Goal: Task Accomplishment & Management: Manage account settings

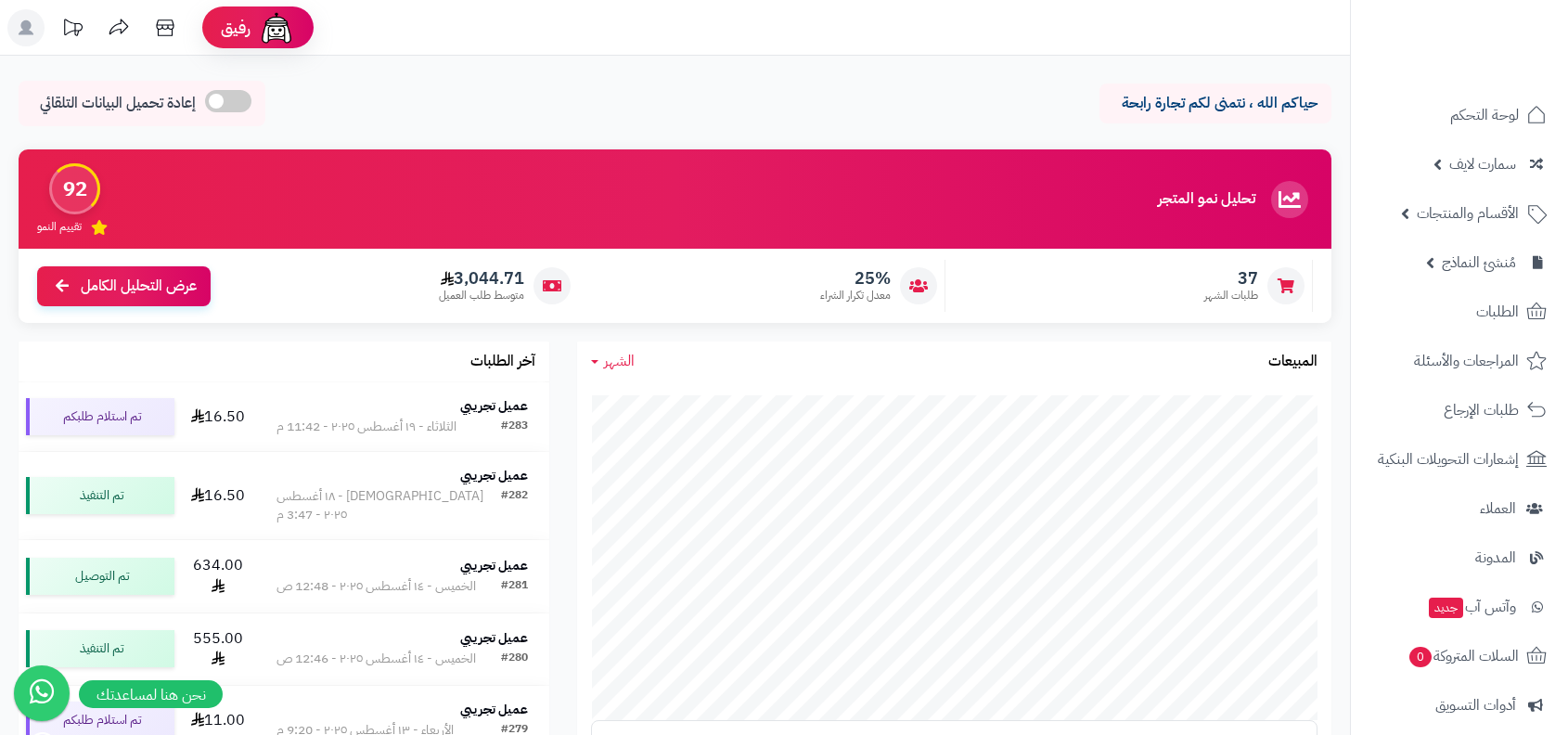
click at [1463, 335] on ul "لوحة التحكم سمارت لايف مزامنة أصناف المنتجات مزامنة البراندات المنتجات مزامنة ا…" at bounding box center [1459, 533] width 217 height 880
click at [1491, 322] on span "الطلبات" at bounding box center [1497, 311] width 42 height 26
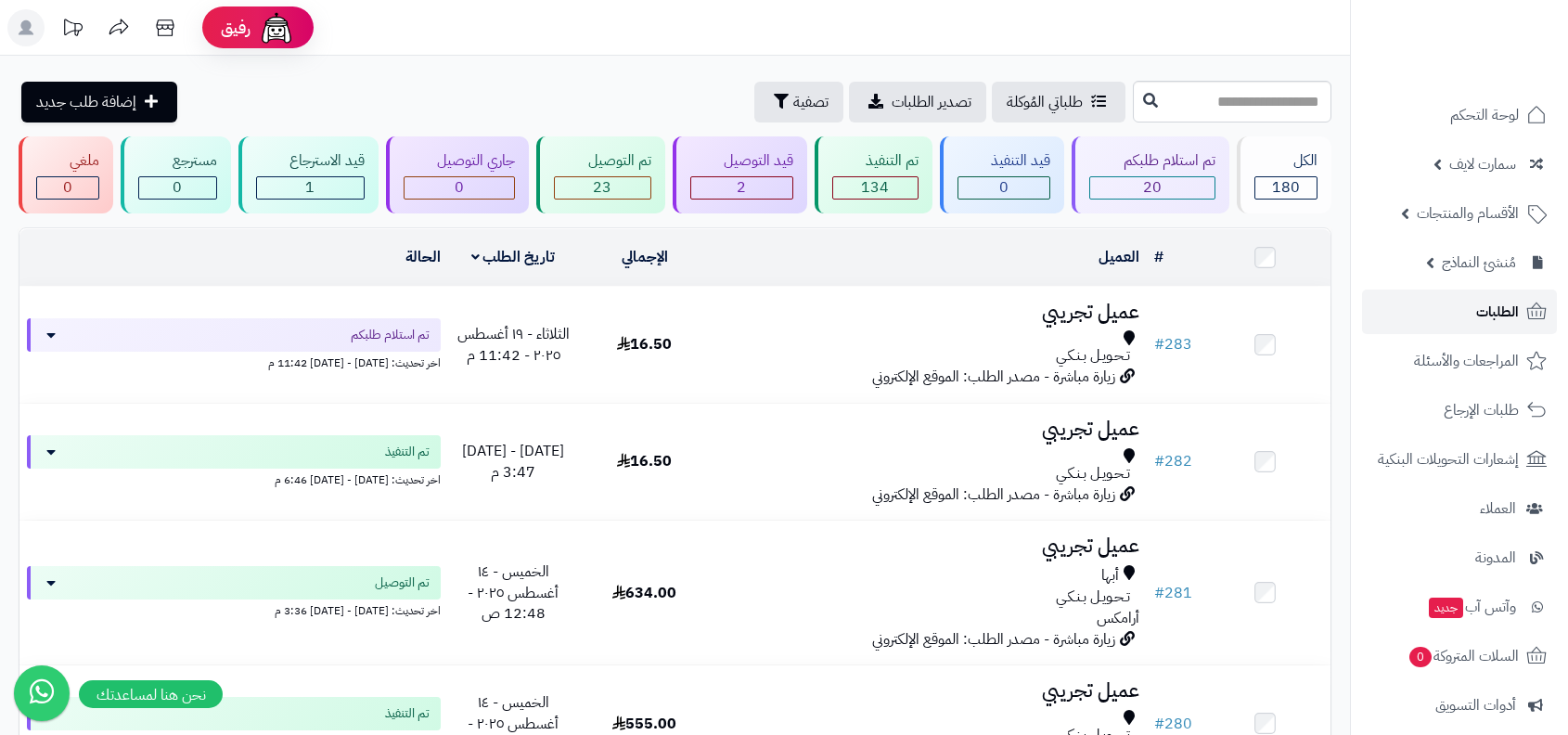
click at [1460, 329] on link "الطلبات" at bounding box center [1460, 311] width 195 height 44
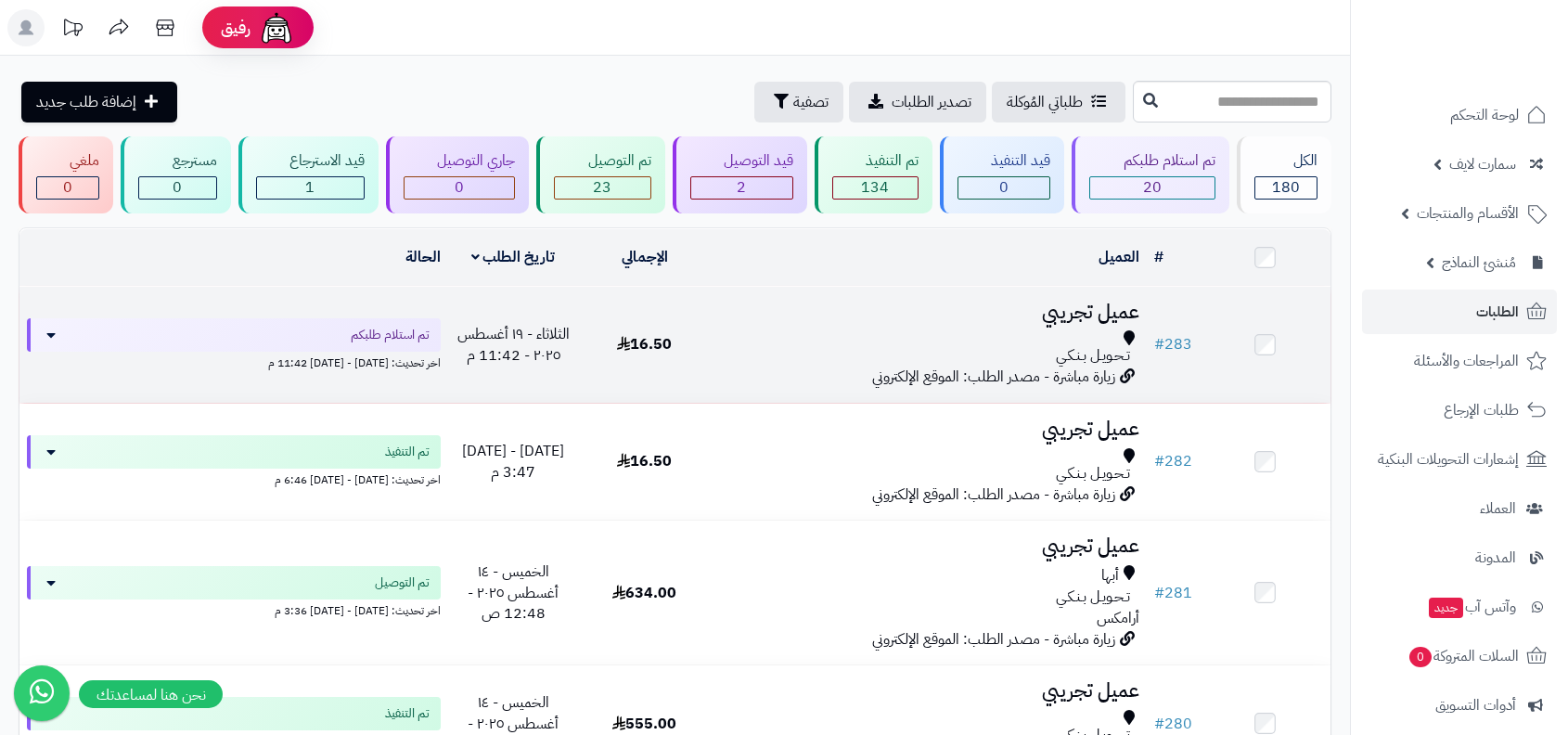
click at [1076, 320] on h3 "عميل تجريبي" at bounding box center [928, 312] width 422 height 22
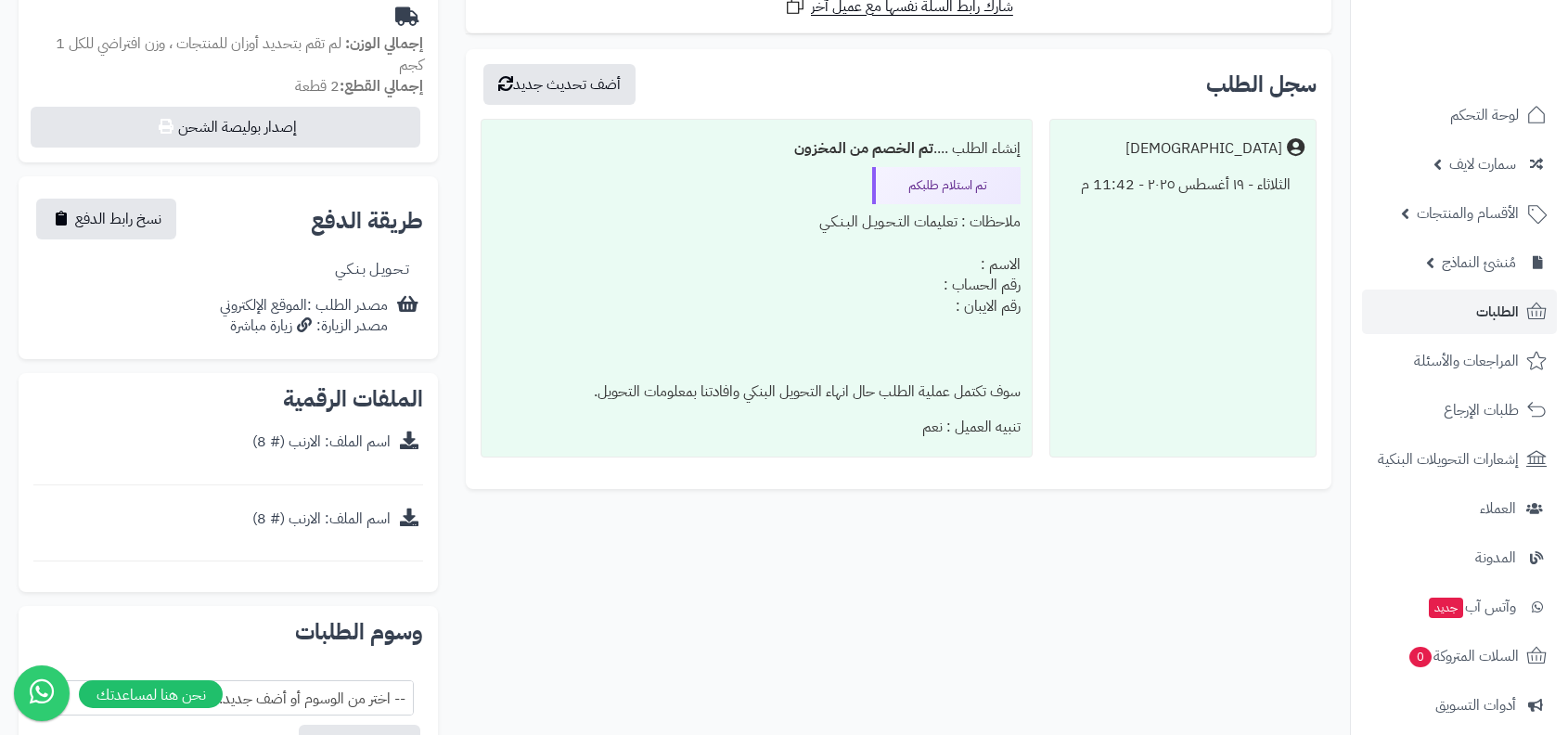
scroll to position [599, 0]
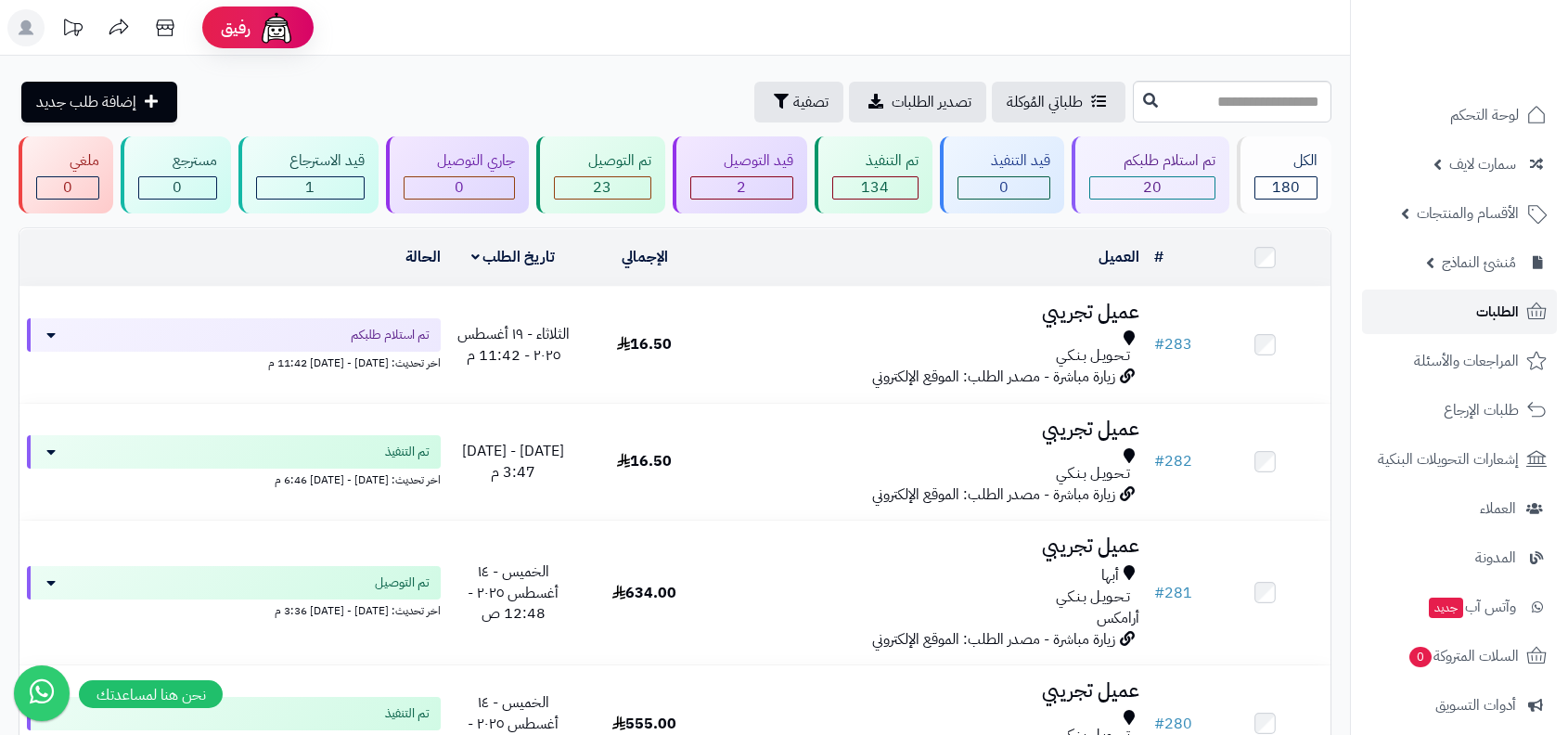
click at [1532, 315] on icon at bounding box center [1538, 311] width 20 height 17
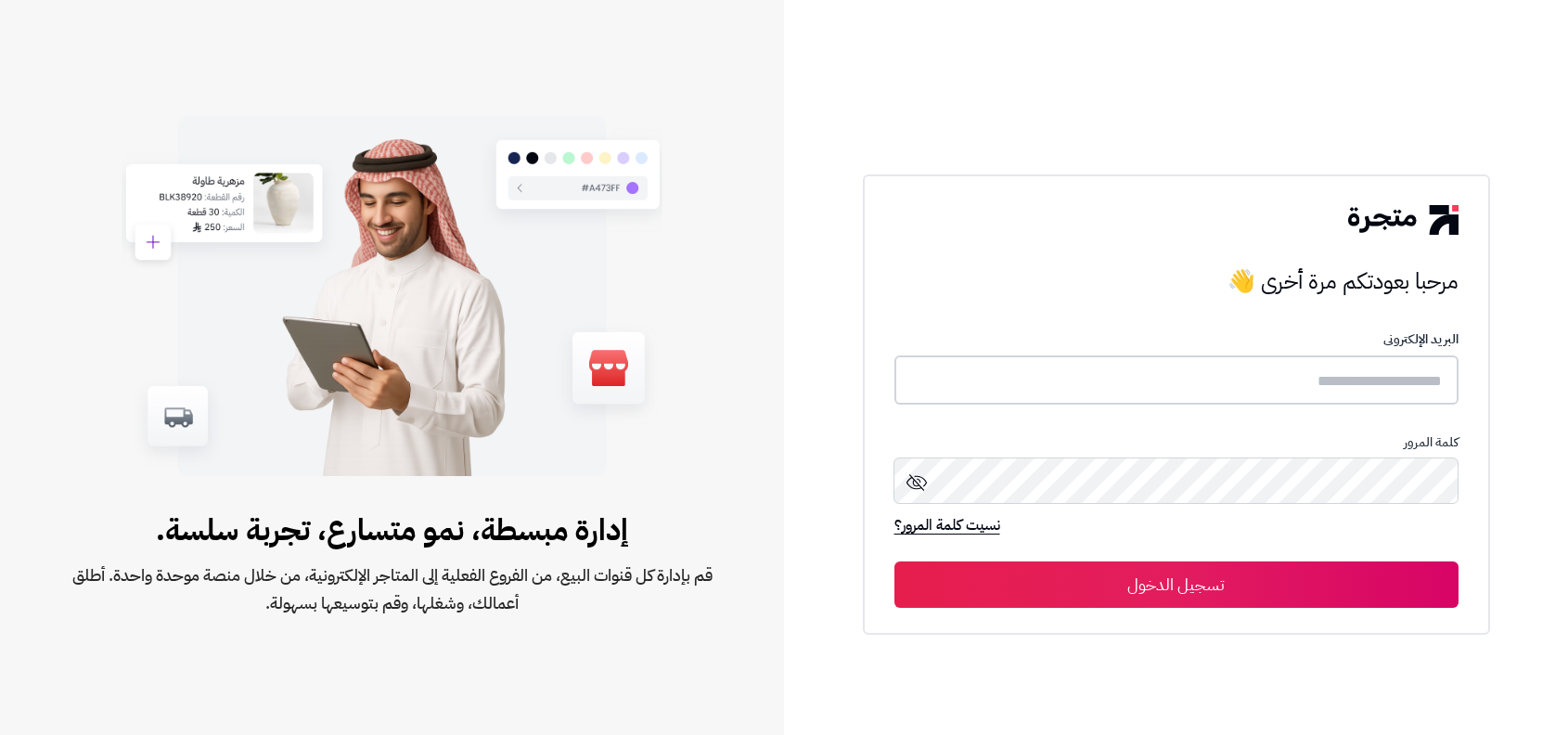
type input "**********"
click at [1274, 578] on button "تسجيل الدخول" at bounding box center [1177, 583] width 564 height 46
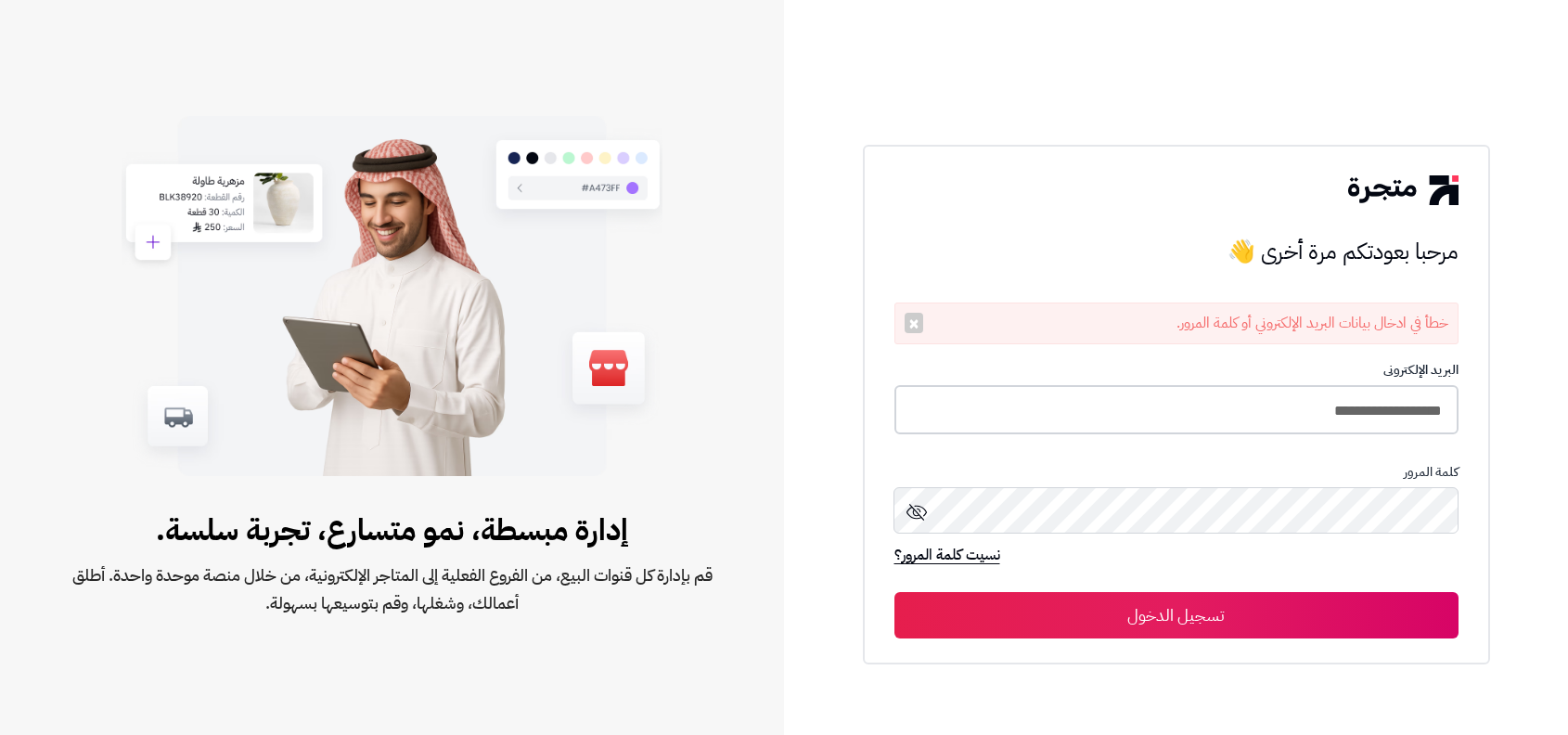
click at [1334, 413] on input "**********" at bounding box center [1177, 410] width 564 height 49
type input "**********"
click at [895, 592] on button "تسجيل الدخول" at bounding box center [1177, 614] width 564 height 46
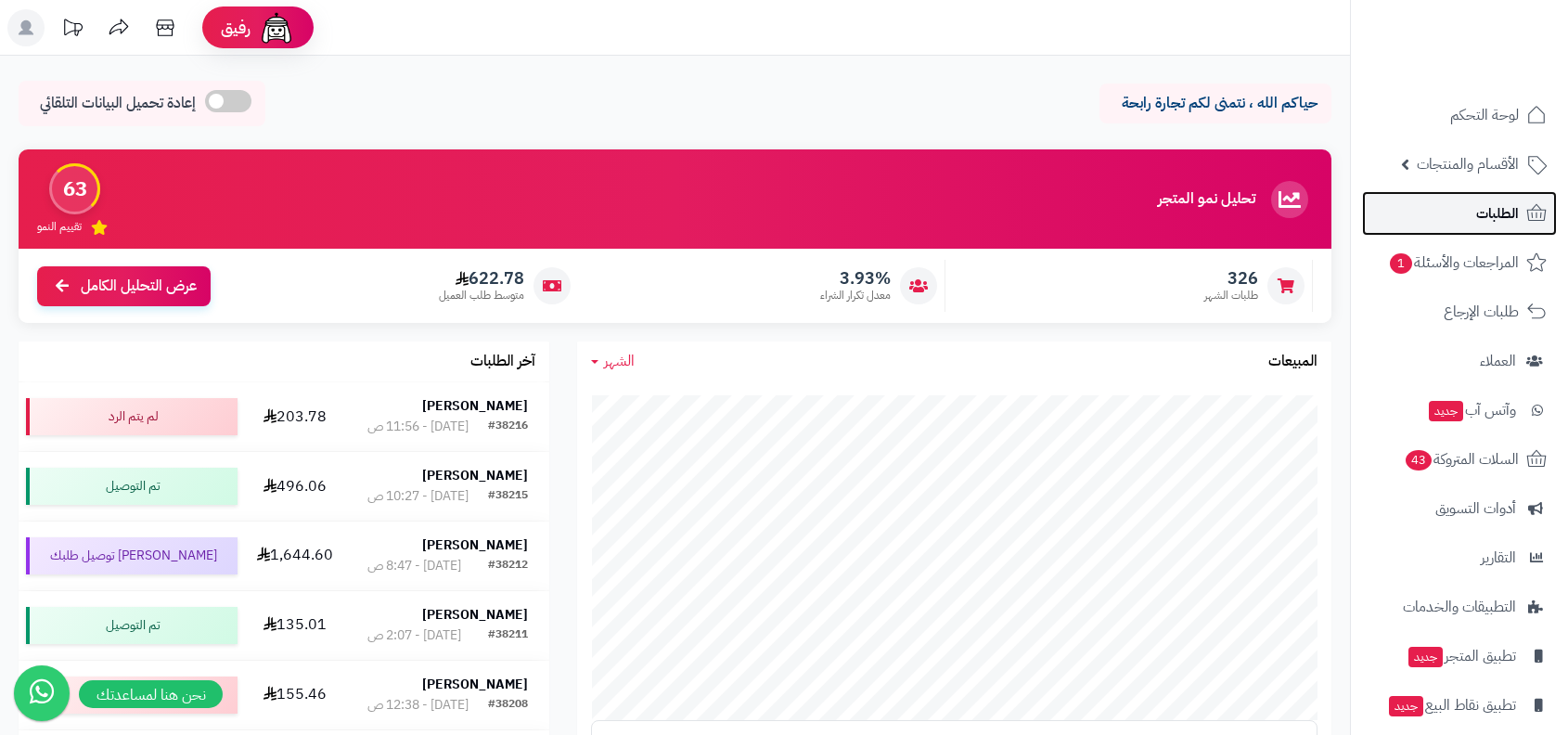
click at [1472, 212] on link "الطلبات" at bounding box center [1460, 213] width 195 height 44
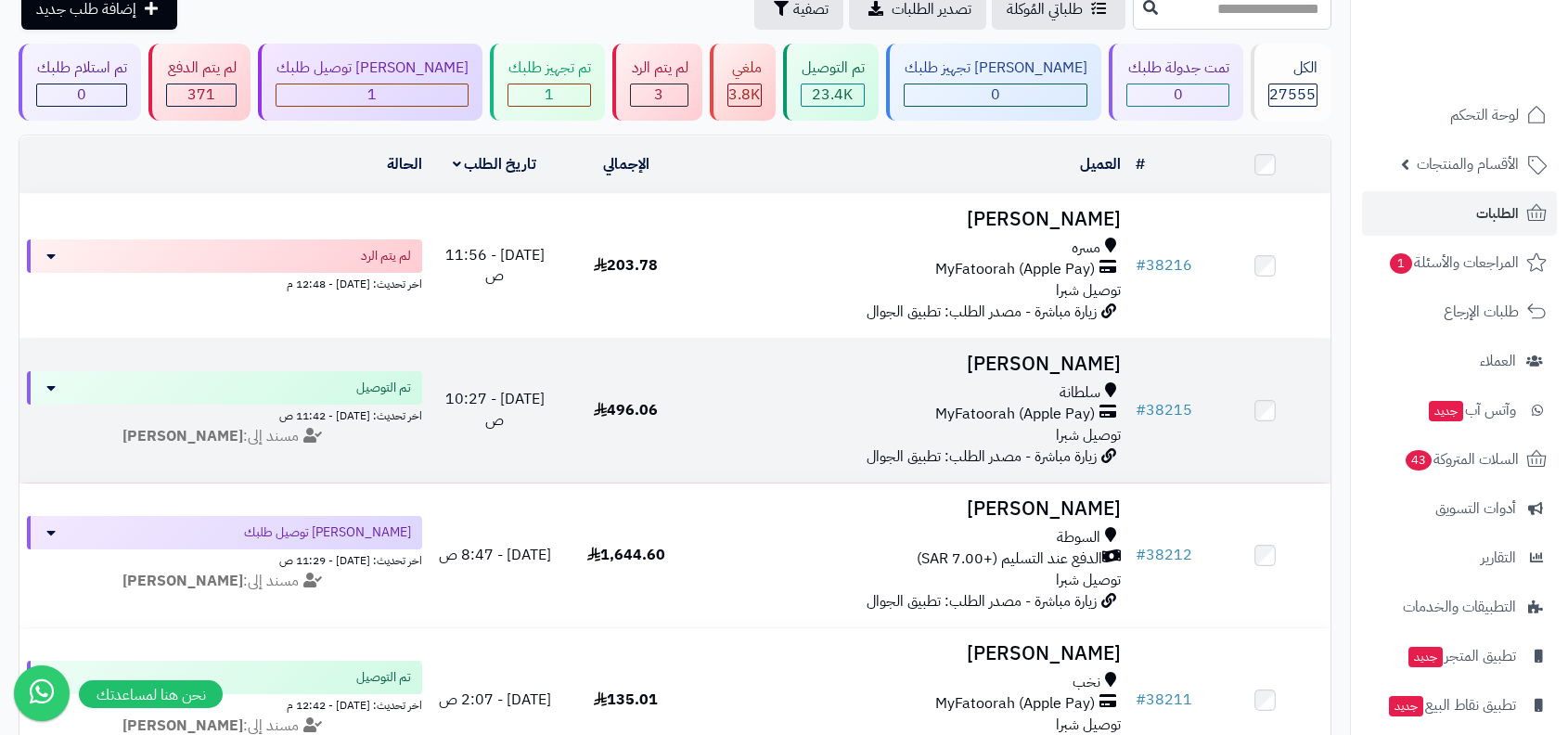
scroll to position [38, 0]
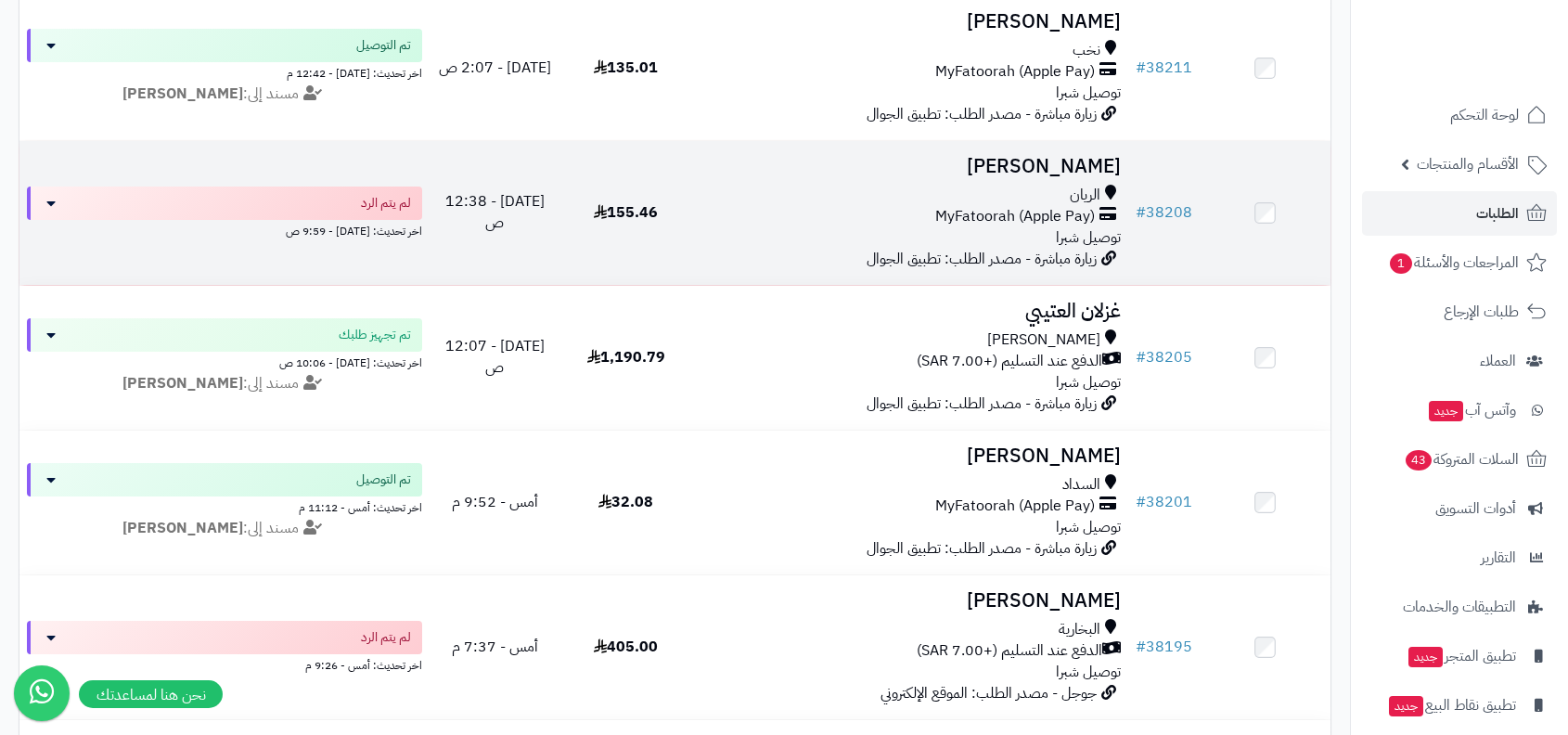
scroll to position [0, 0]
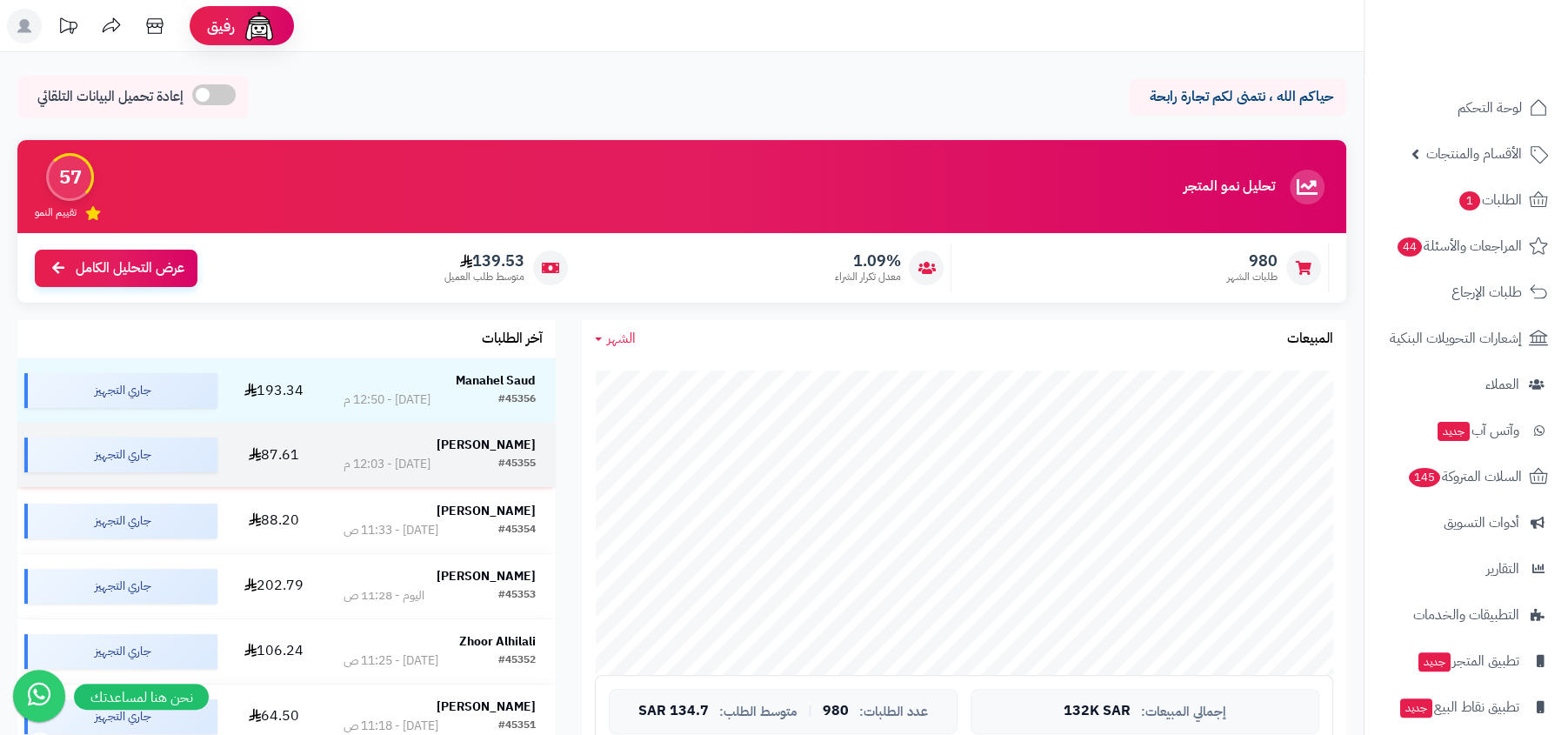
click at [446, 473] on td "انس انس #45355 اليوم - 12:03 م" at bounding box center [439, 455] width 233 height 64
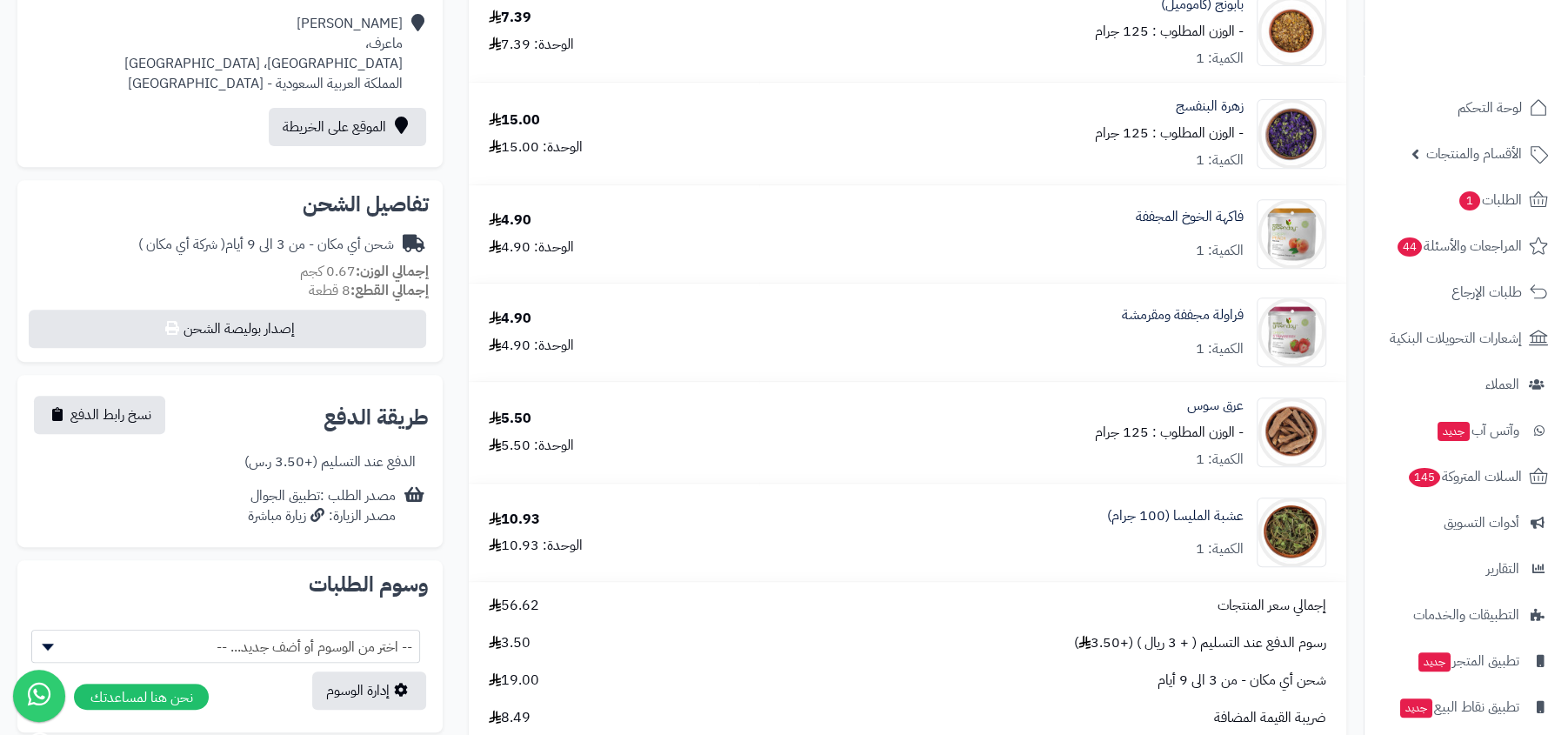
scroll to position [509, 0]
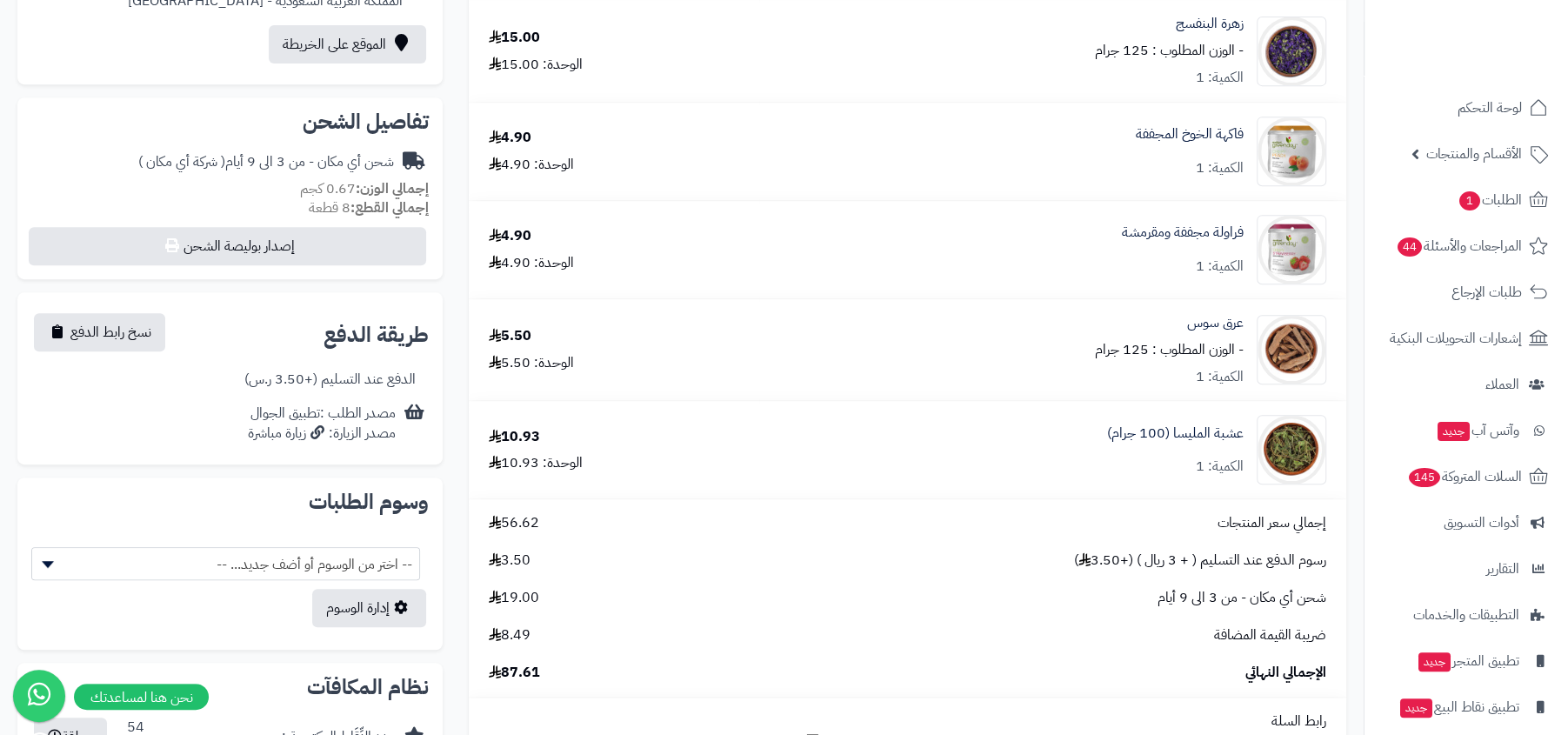
click at [291, 161] on div "شحن أي مكان - من 3 الى 9 أيام ( شركة أي مكان )" at bounding box center [266, 162] width 256 height 20
click at [349, 189] on small "إجمالي الوزن: 0.67 كجم" at bounding box center [365, 189] width 129 height 21
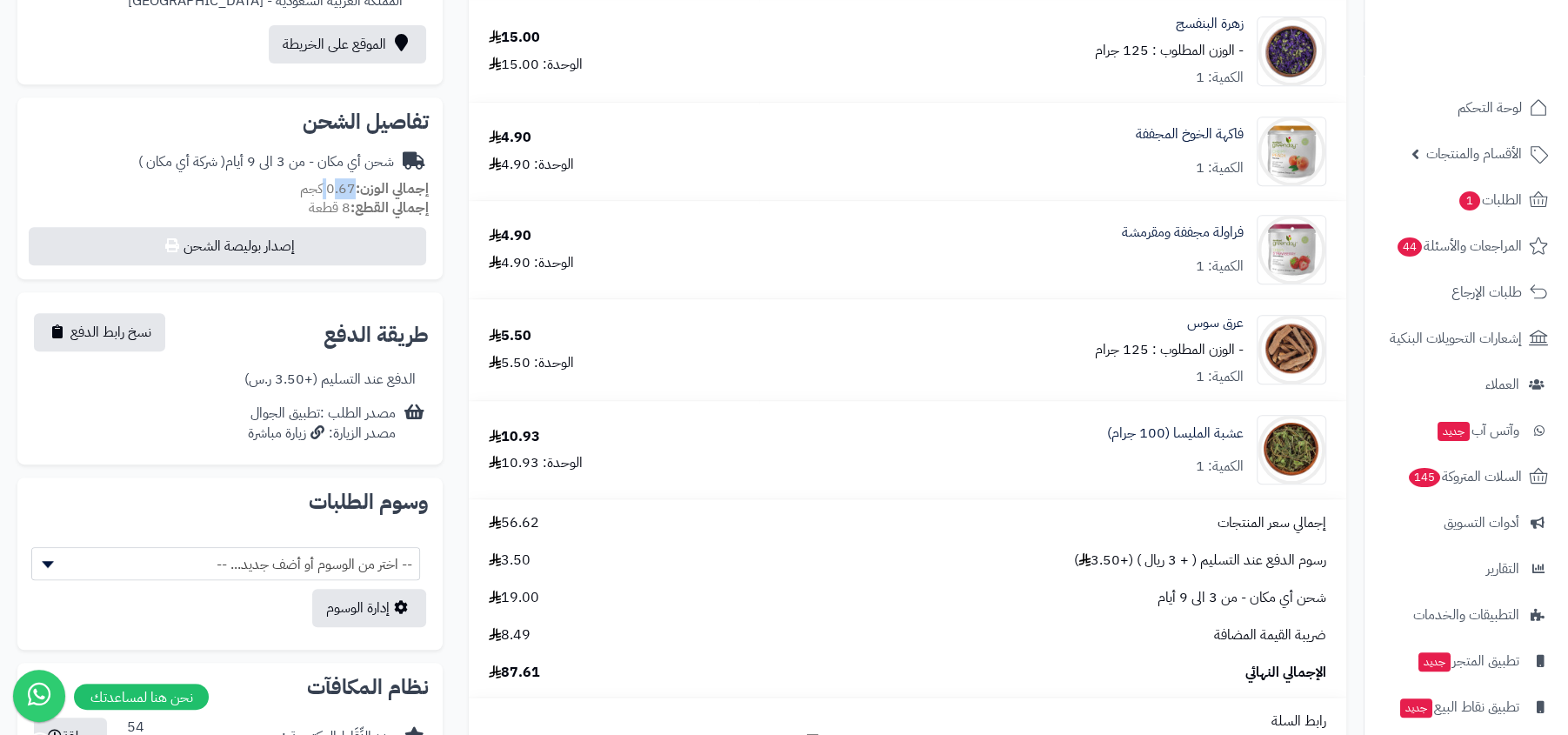
click at [349, 189] on small "إجمالي الوزن: 0.67 كجم" at bounding box center [365, 189] width 129 height 21
click at [300, 170] on div "شحن أي مكان - من 3 الى 9 أيام ( شركة أي مكان )" at bounding box center [266, 162] width 256 height 20
click at [336, 160] on div "شحن أي مكان - من 3 الى 9 أيام ( شركة أي مكان )" at bounding box center [266, 162] width 256 height 20
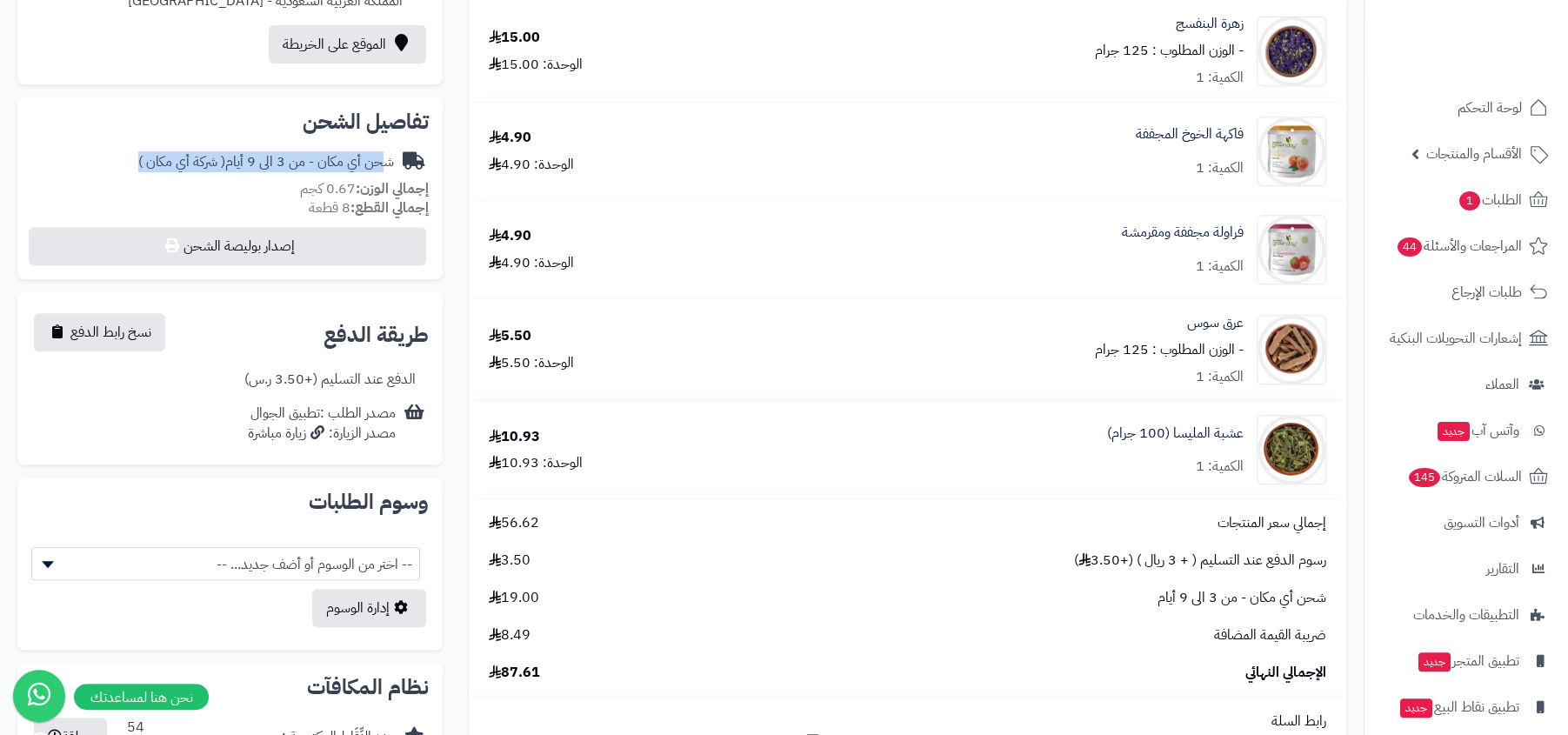
click at [273, 180] on div "إجمالي الوزن: 0.67 كجم" at bounding box center [230, 190] width 398 height 20
click at [293, 167] on div "شحن أي مكان - من 3 الى 9 أيام ( شركة أي مكان )" at bounding box center [266, 162] width 256 height 20
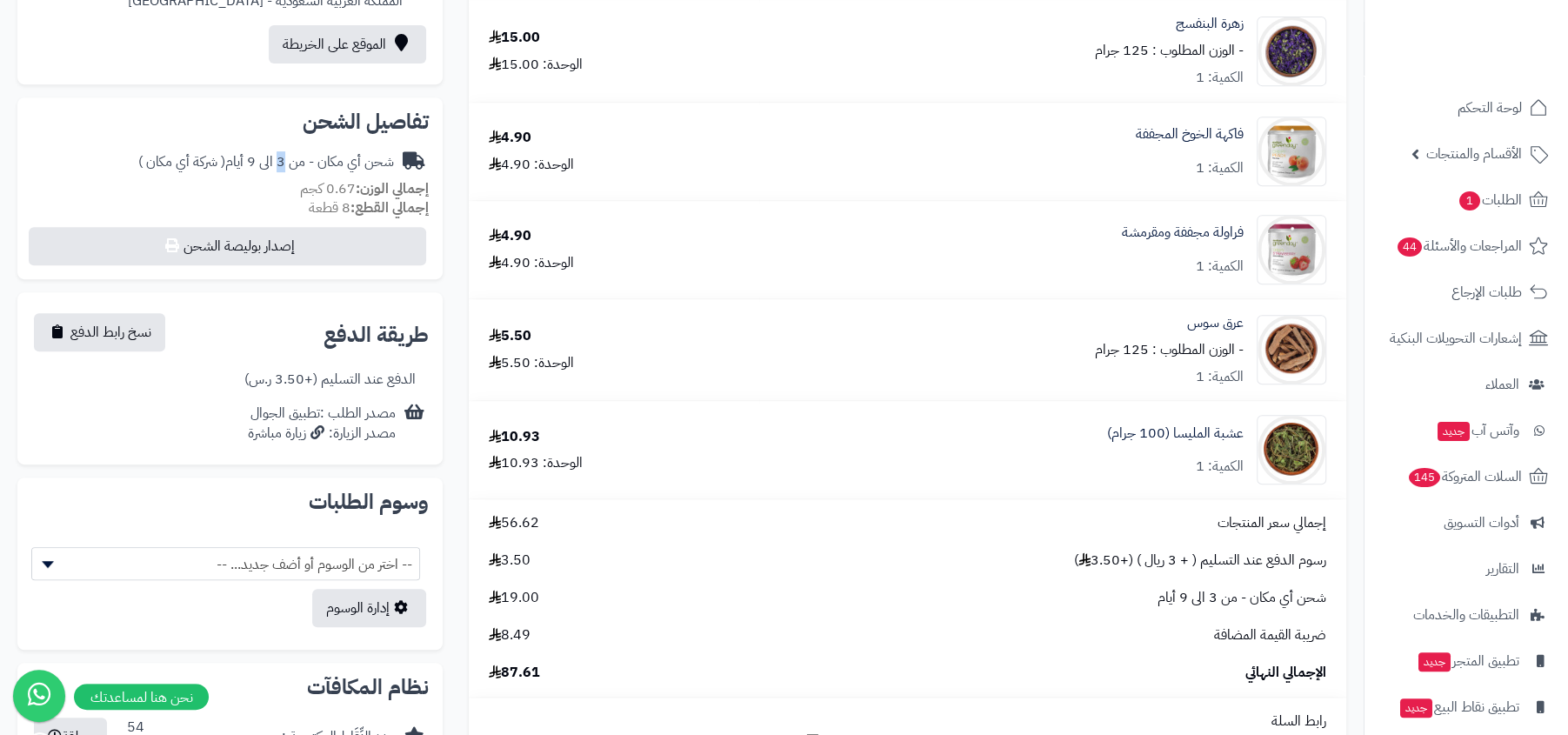
click at [293, 167] on div "شحن أي مكان - من 3 الى 9 أيام ( شركة أي مكان )" at bounding box center [266, 162] width 256 height 20
click at [212, 170] on span "( شركة أي مكان )" at bounding box center [181, 161] width 87 height 21
click at [176, 167] on span "( شركة أي مكان )" at bounding box center [181, 161] width 87 height 21
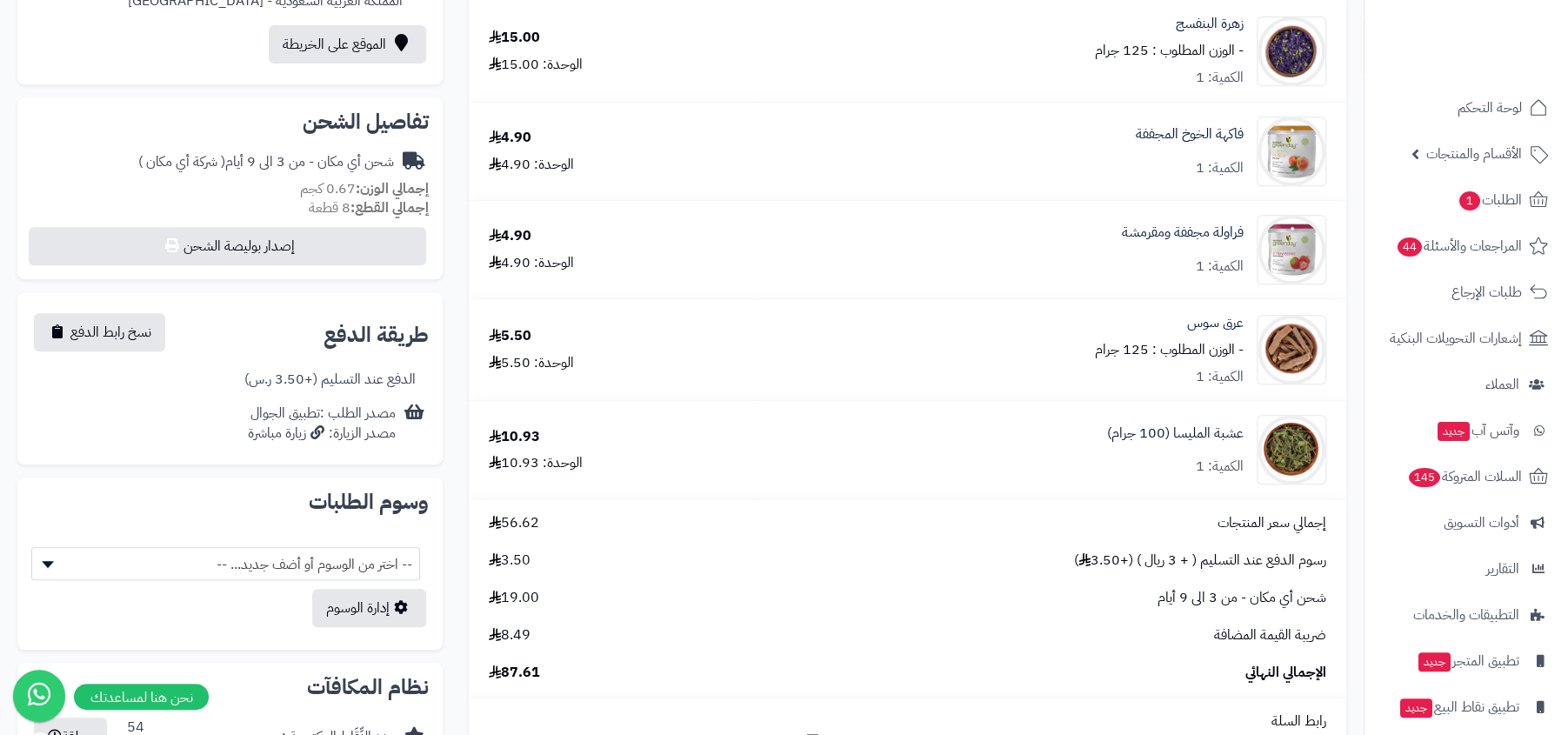
click at [176, 167] on span "( شركة أي مكان )" at bounding box center [181, 161] width 87 height 21
click at [145, 165] on span "( شركة أي مكان )" at bounding box center [181, 161] width 87 height 21
click at [228, 154] on div "شحن أي مكان - من 3 الى 9 أيام ( شركة أي مكان )" at bounding box center [266, 162] width 256 height 20
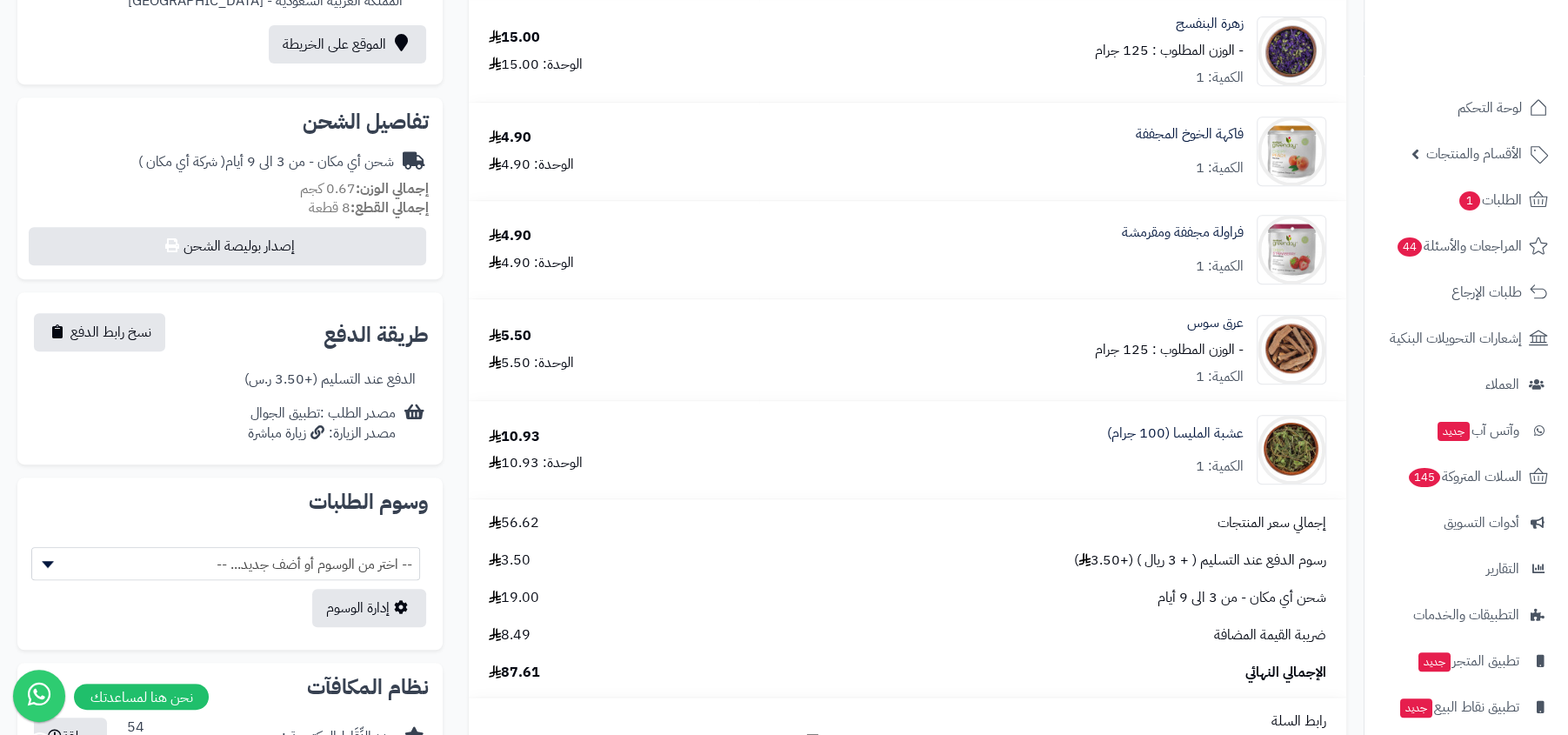
click at [228, 154] on div "شحن أي مكان - من 3 الى 9 أيام ( شركة أي مكان )" at bounding box center [266, 162] width 256 height 20
click at [283, 158] on div "شحن أي مكان - من 3 الى 9 أيام ( شركة أي مكان )" at bounding box center [266, 162] width 256 height 20
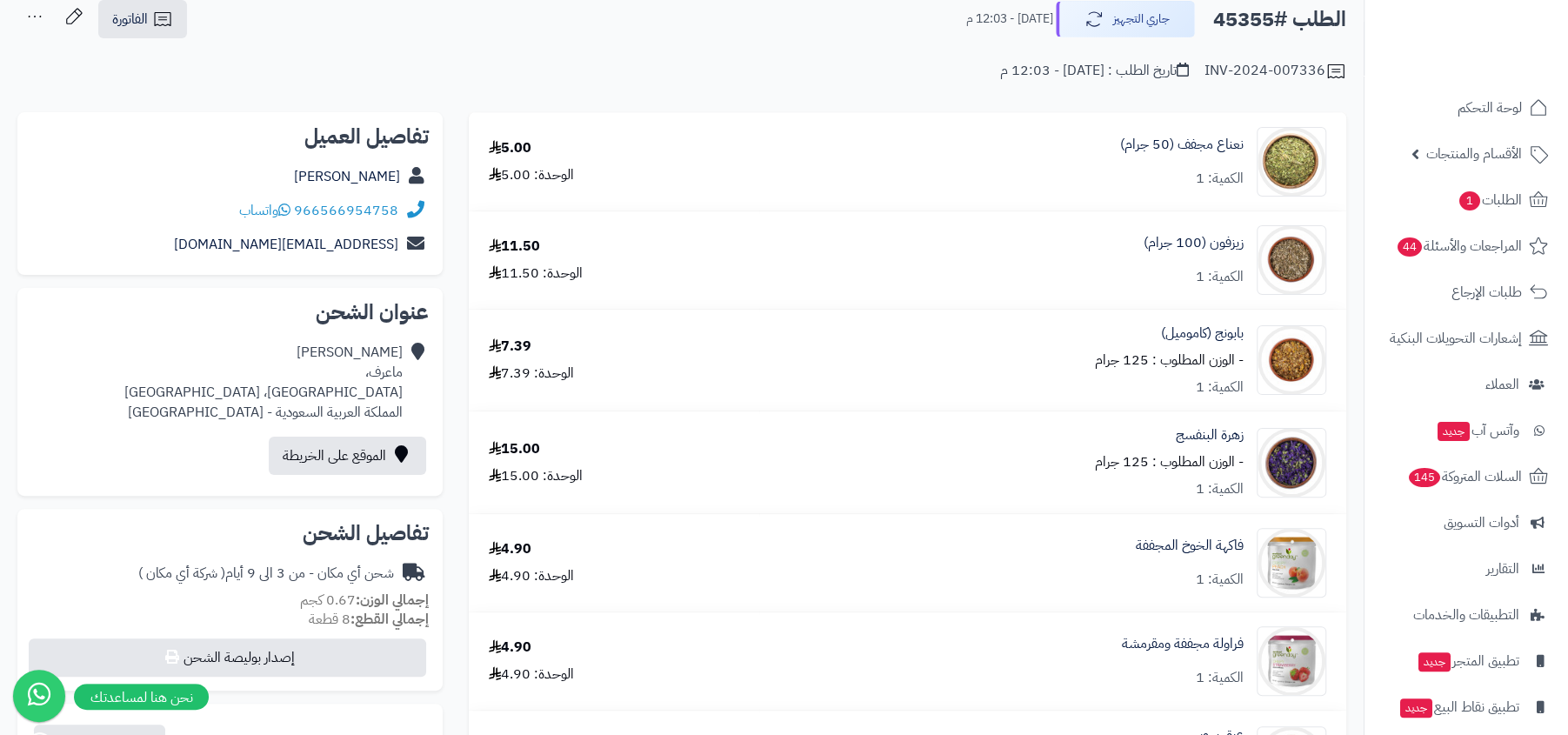
scroll to position [0, 0]
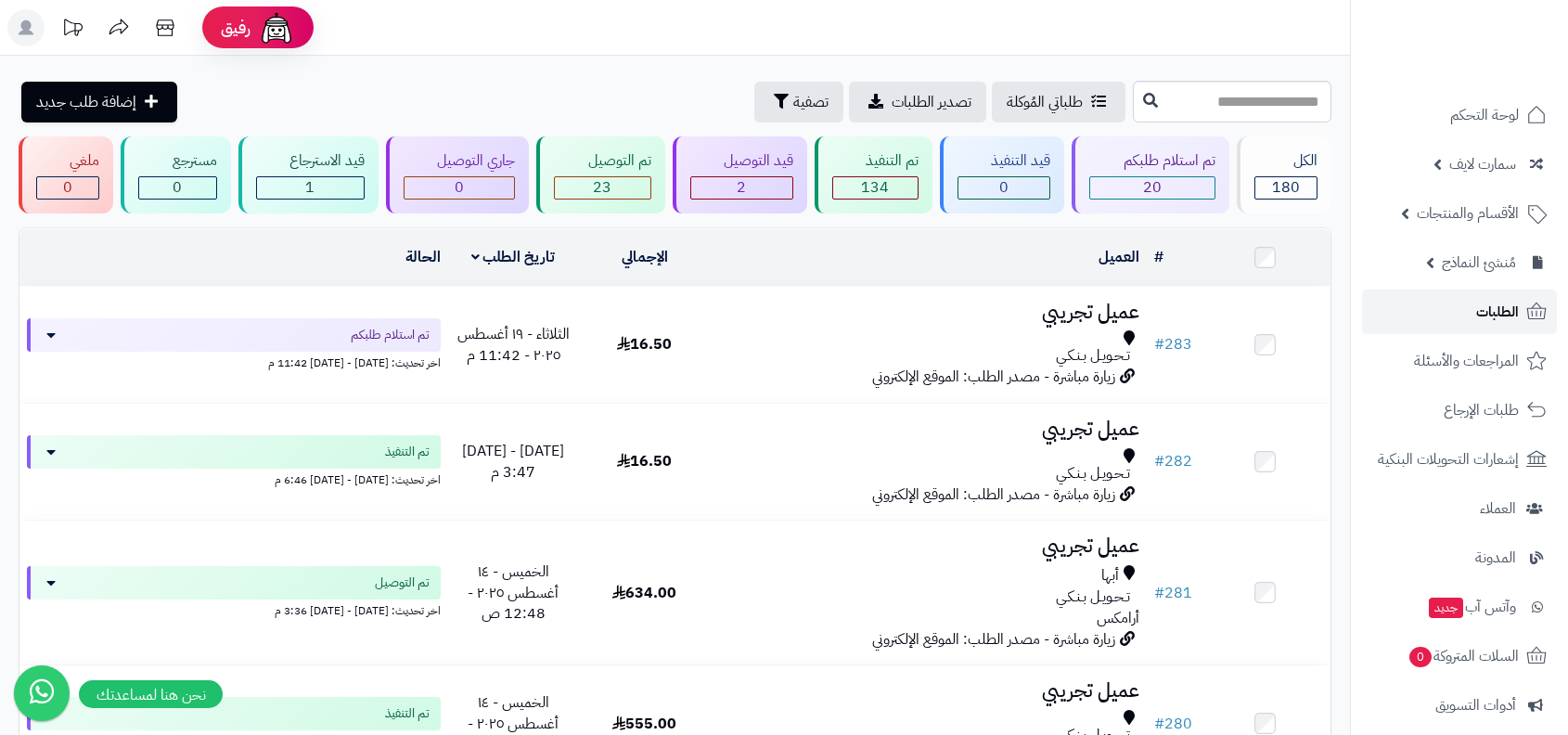
click at [1452, 312] on link "الطلبات" at bounding box center [1460, 311] width 195 height 44
click at [1433, 121] on link "لوحة التحكم" at bounding box center [1460, 114] width 195 height 44
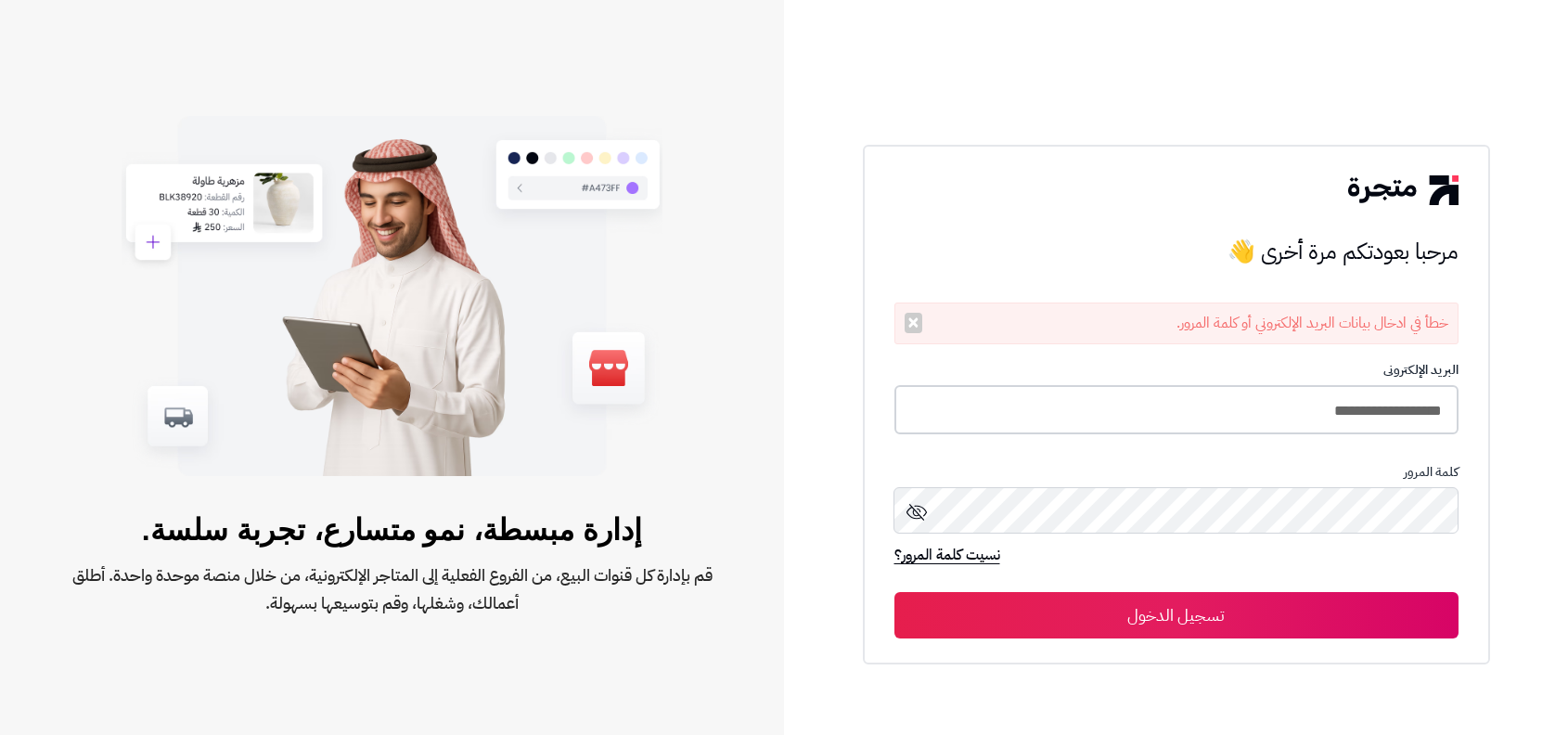
click at [1291, 413] on input "**********" at bounding box center [1177, 410] width 564 height 49
type input "**********"
click at [895, 592] on button "تسجيل الدخول" at bounding box center [1177, 614] width 564 height 46
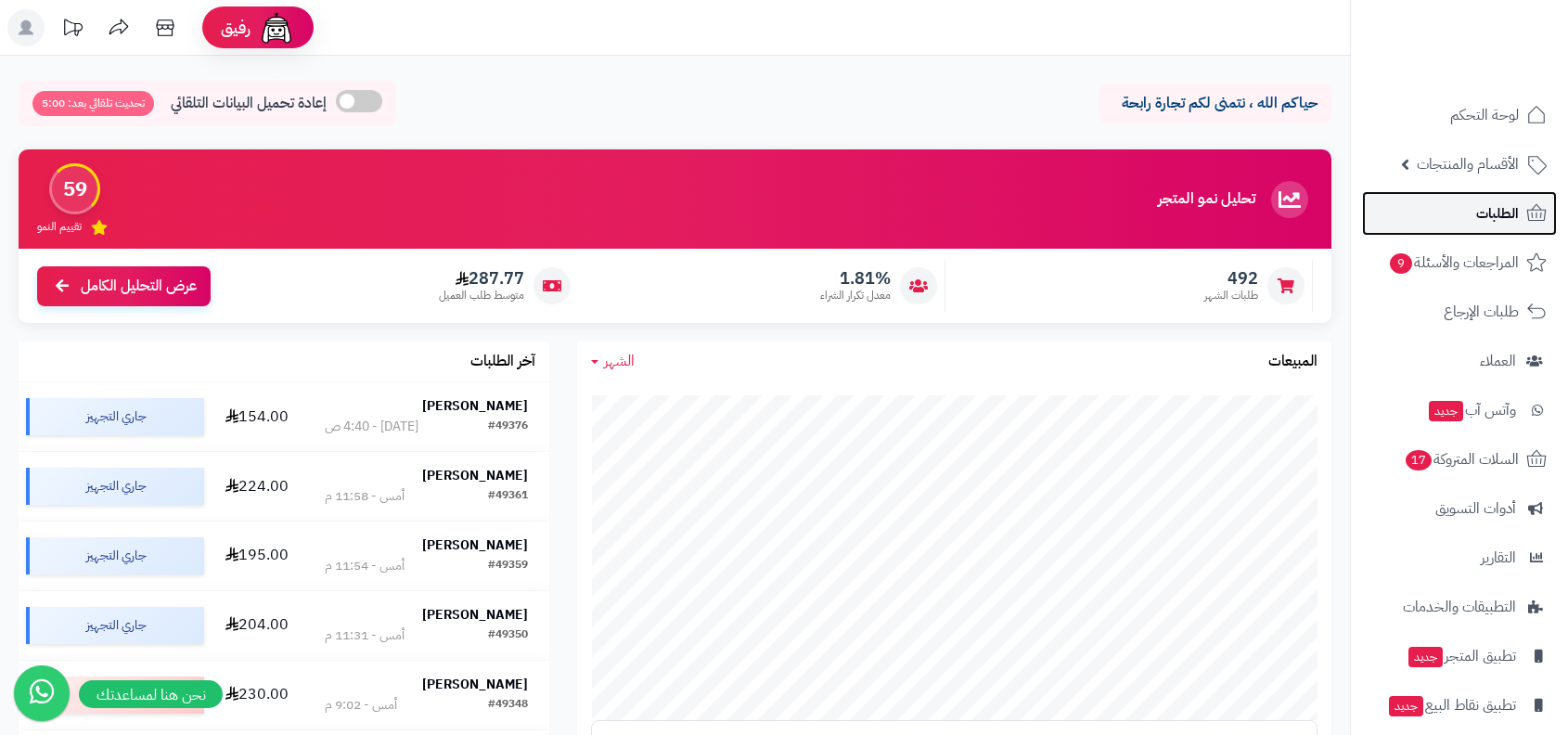
click at [1446, 201] on link "الطلبات" at bounding box center [1460, 213] width 195 height 44
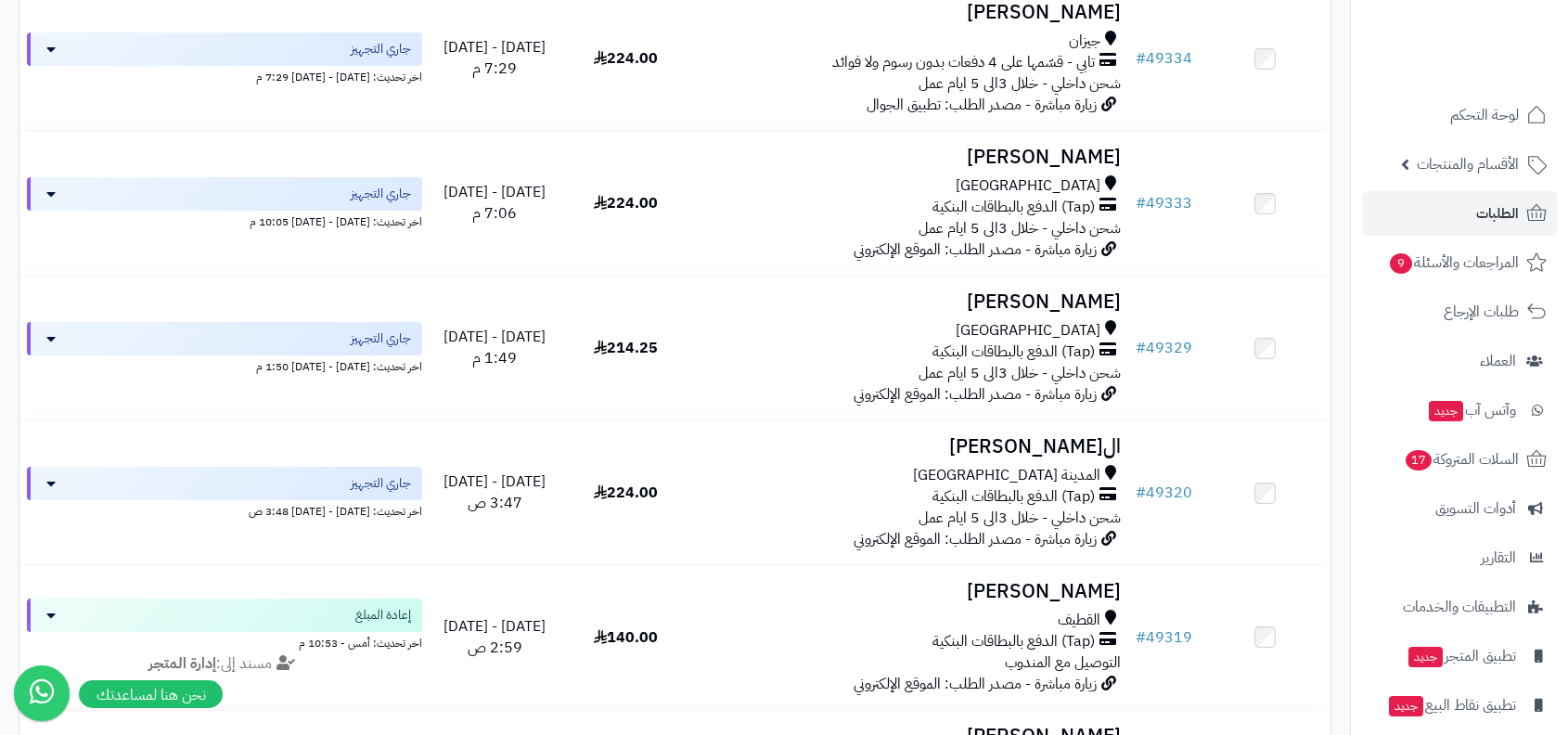
scroll to position [1068, 0]
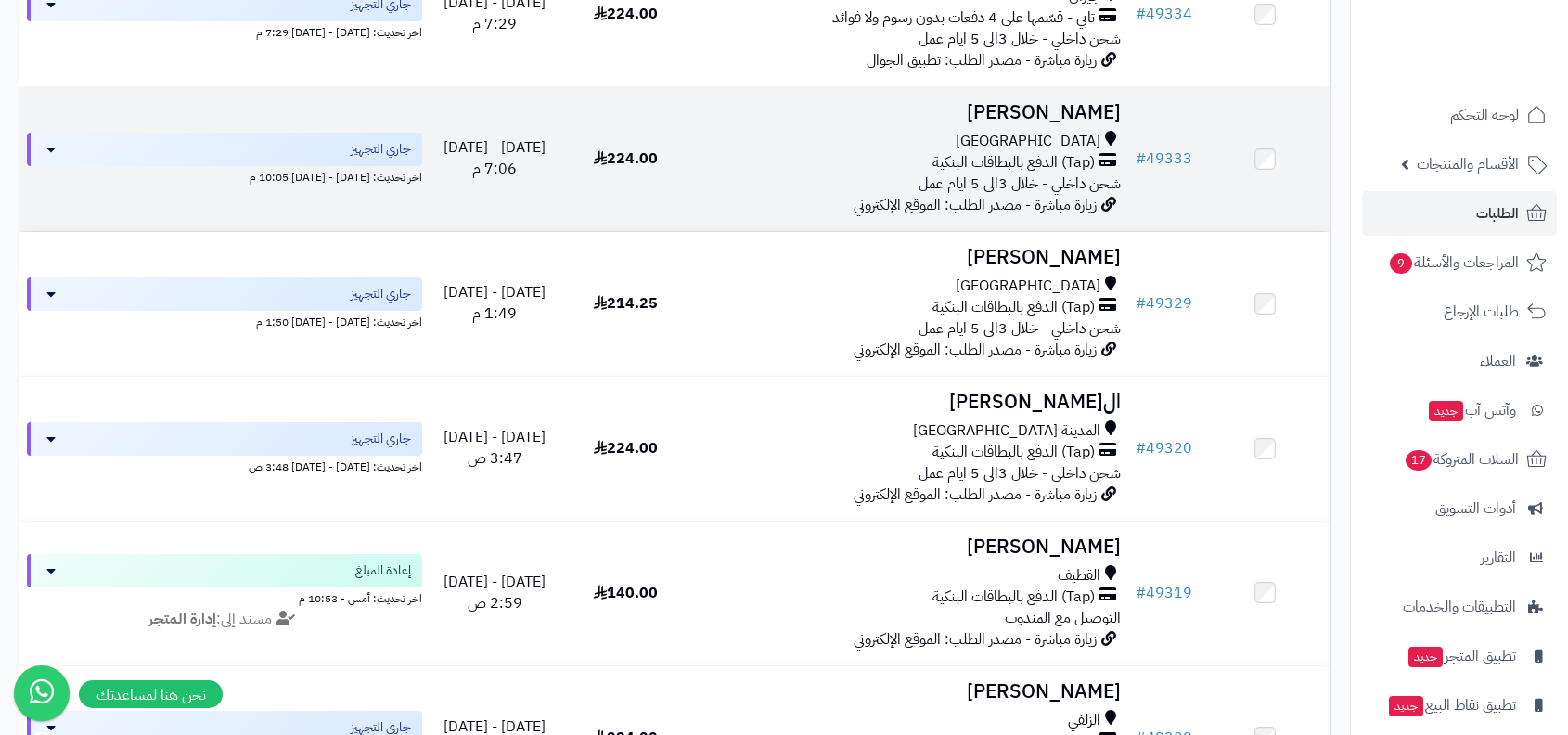
click at [1111, 187] on span "شحن داخلي - خلال 3الى 5 ايام عمل" at bounding box center [1020, 184] width 202 height 23
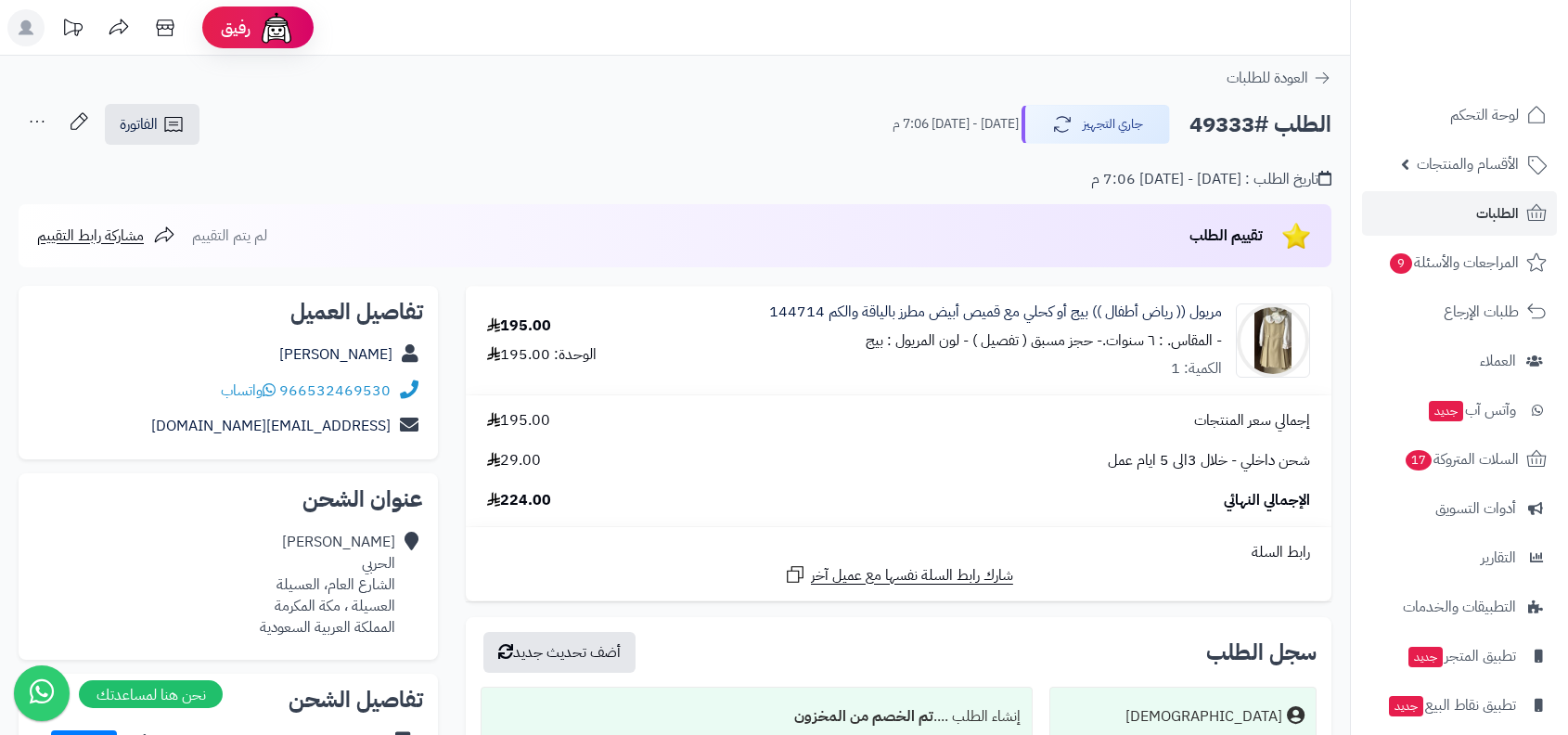
click at [51, 129] on icon at bounding box center [37, 122] width 37 height 37
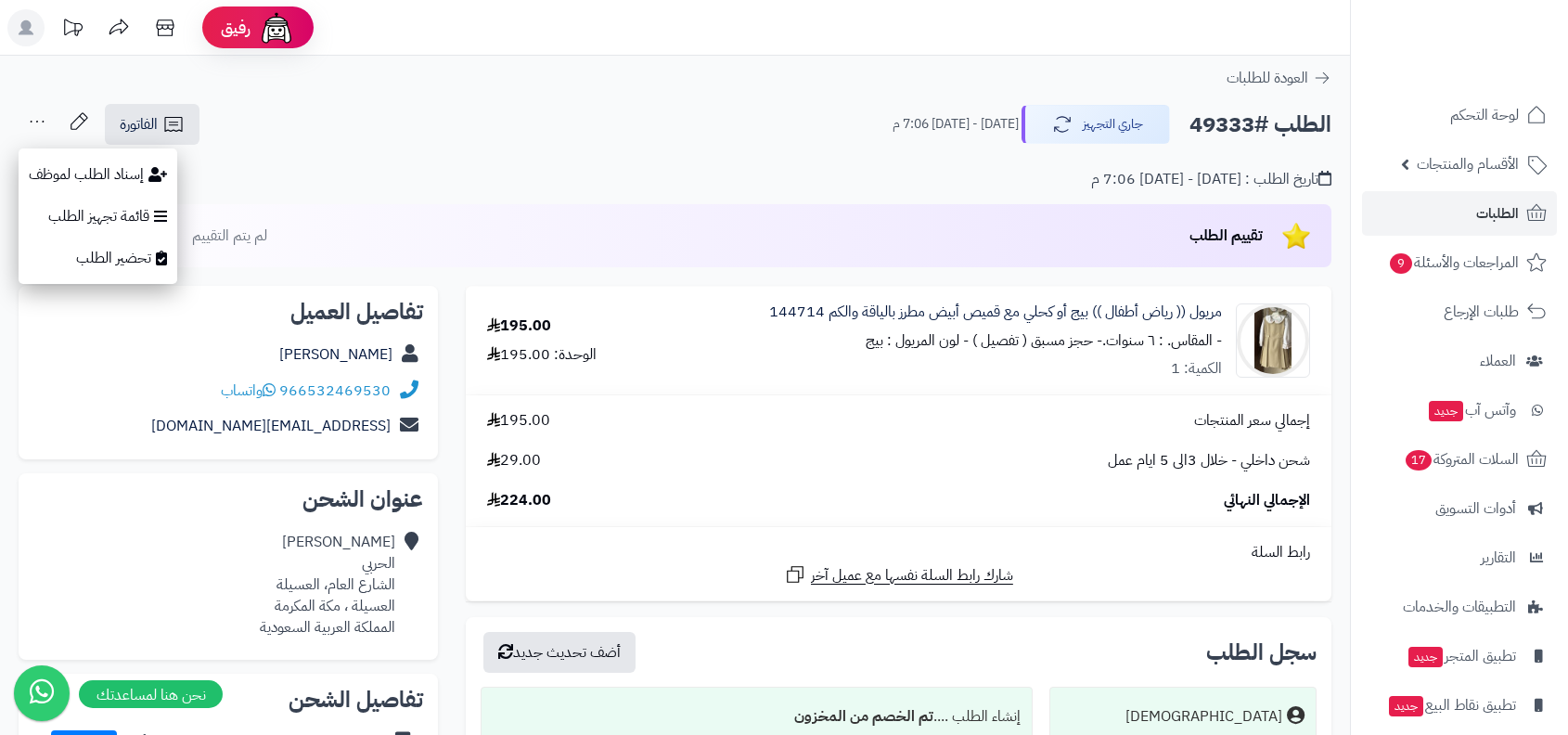
click at [51, 129] on icon at bounding box center [37, 122] width 37 height 37
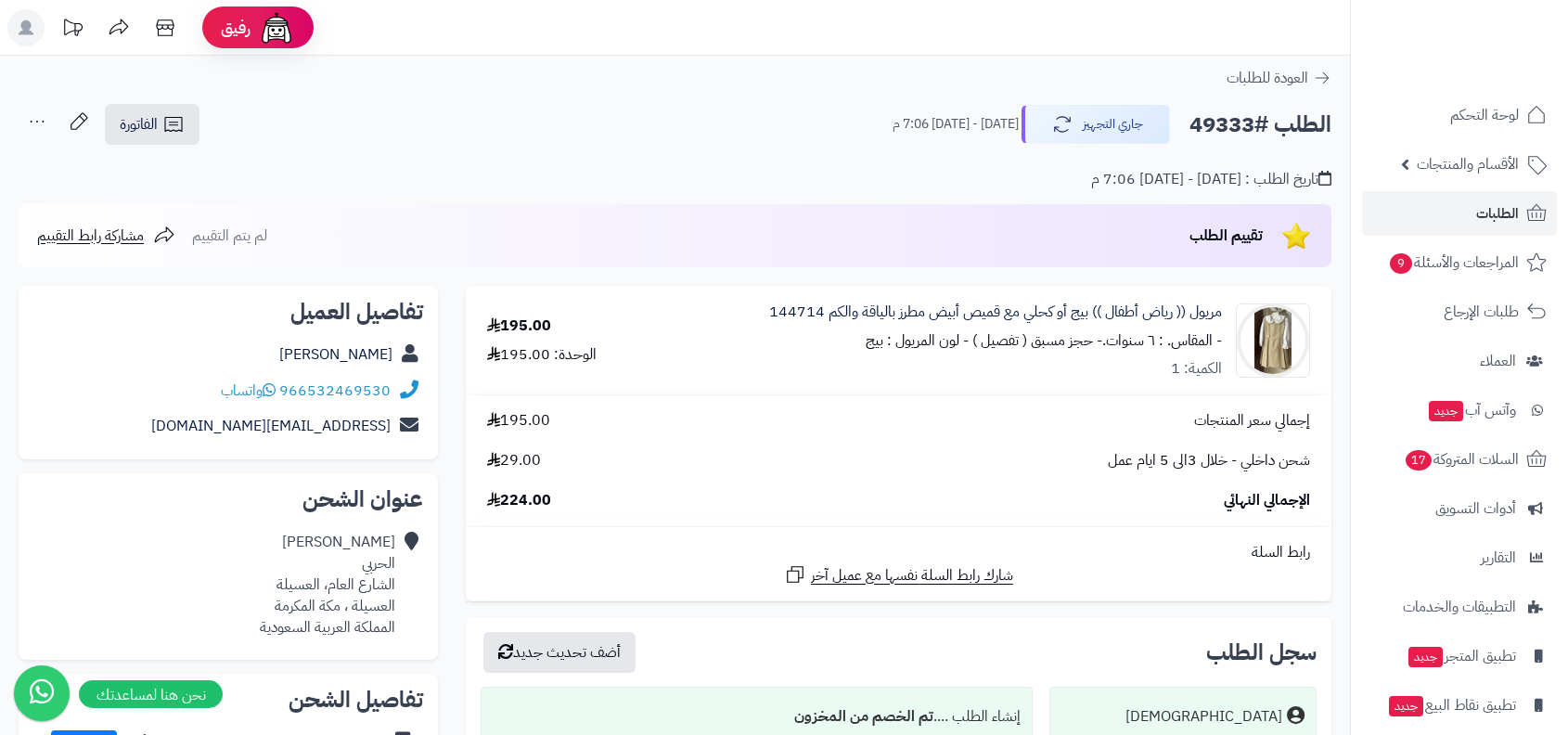
click at [47, 114] on icon at bounding box center [37, 122] width 37 height 37
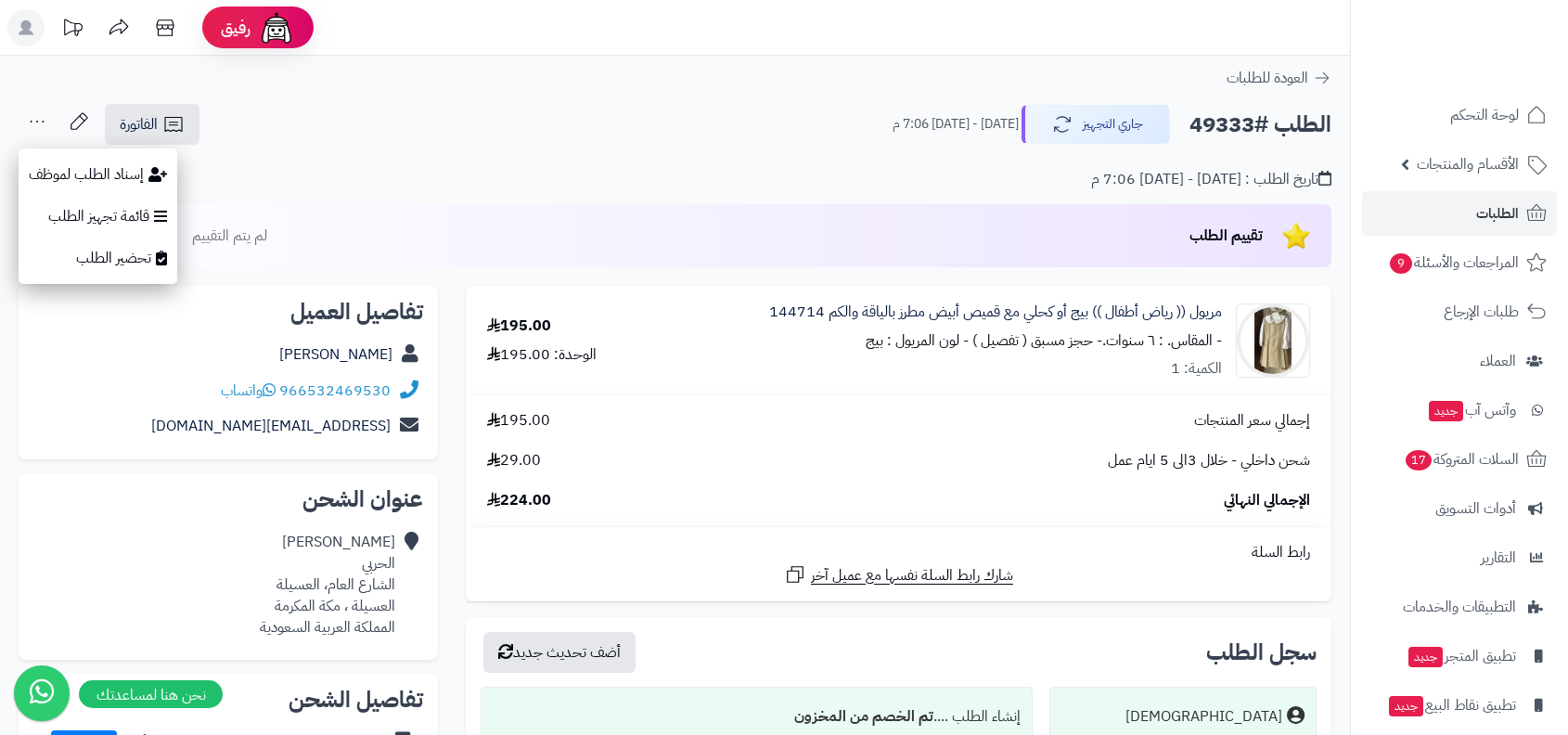
click at [422, 172] on div "تاريخ الطلب : الخميس - ٢١ أغسطس ٢٠٢٥ - 7:06 م" at bounding box center [675, 168] width 1313 height 43
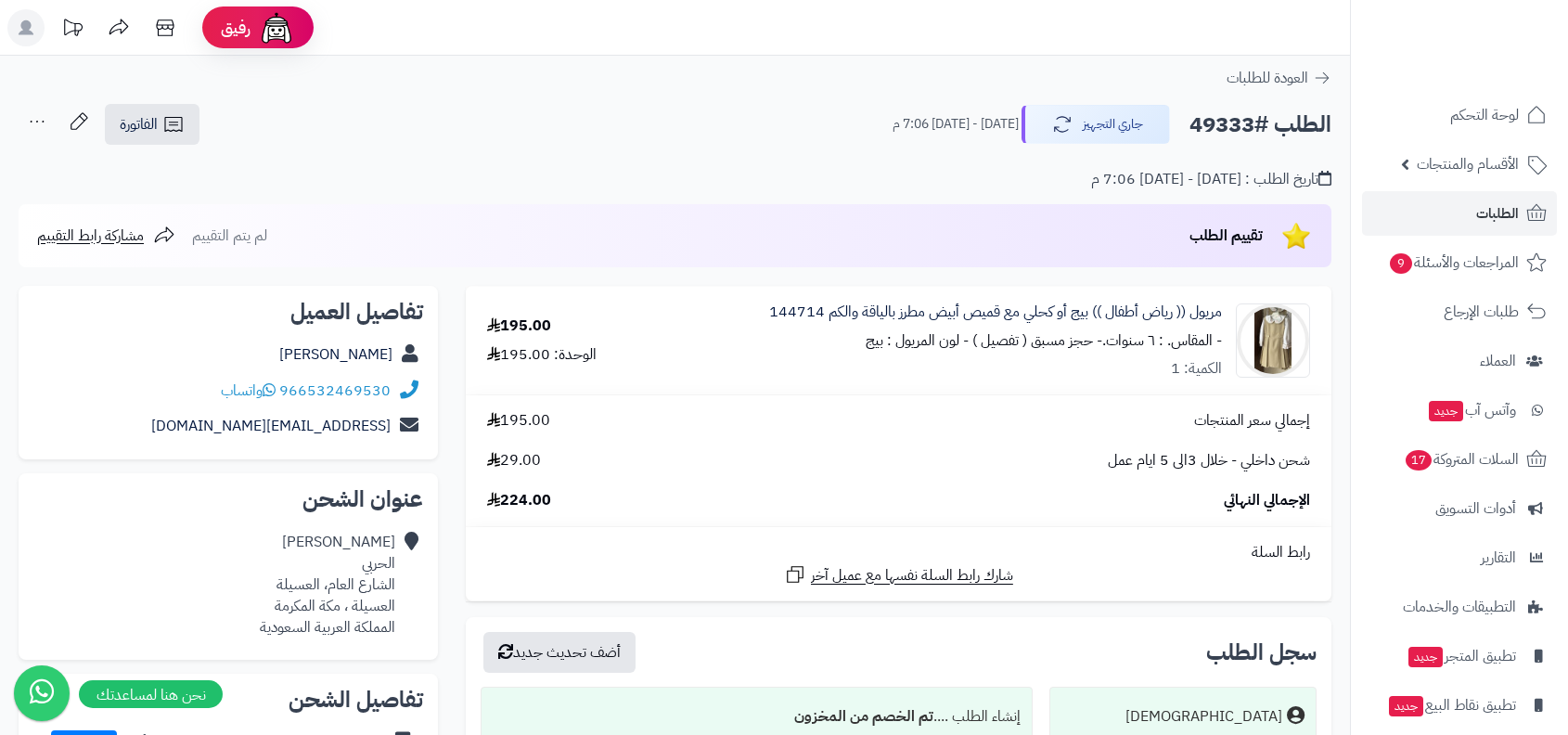
click at [41, 126] on icon at bounding box center [37, 122] width 37 height 37
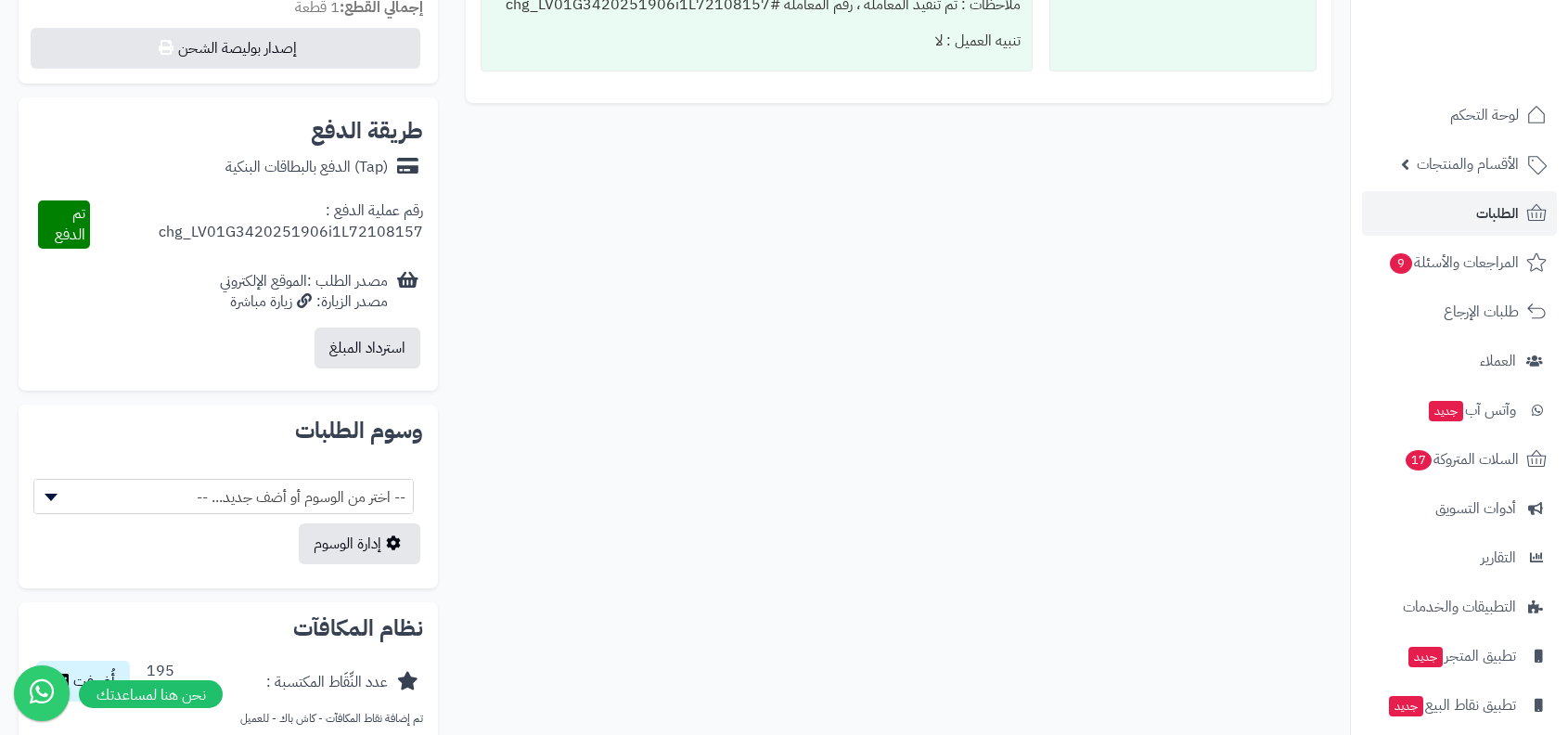
scroll to position [862, 0]
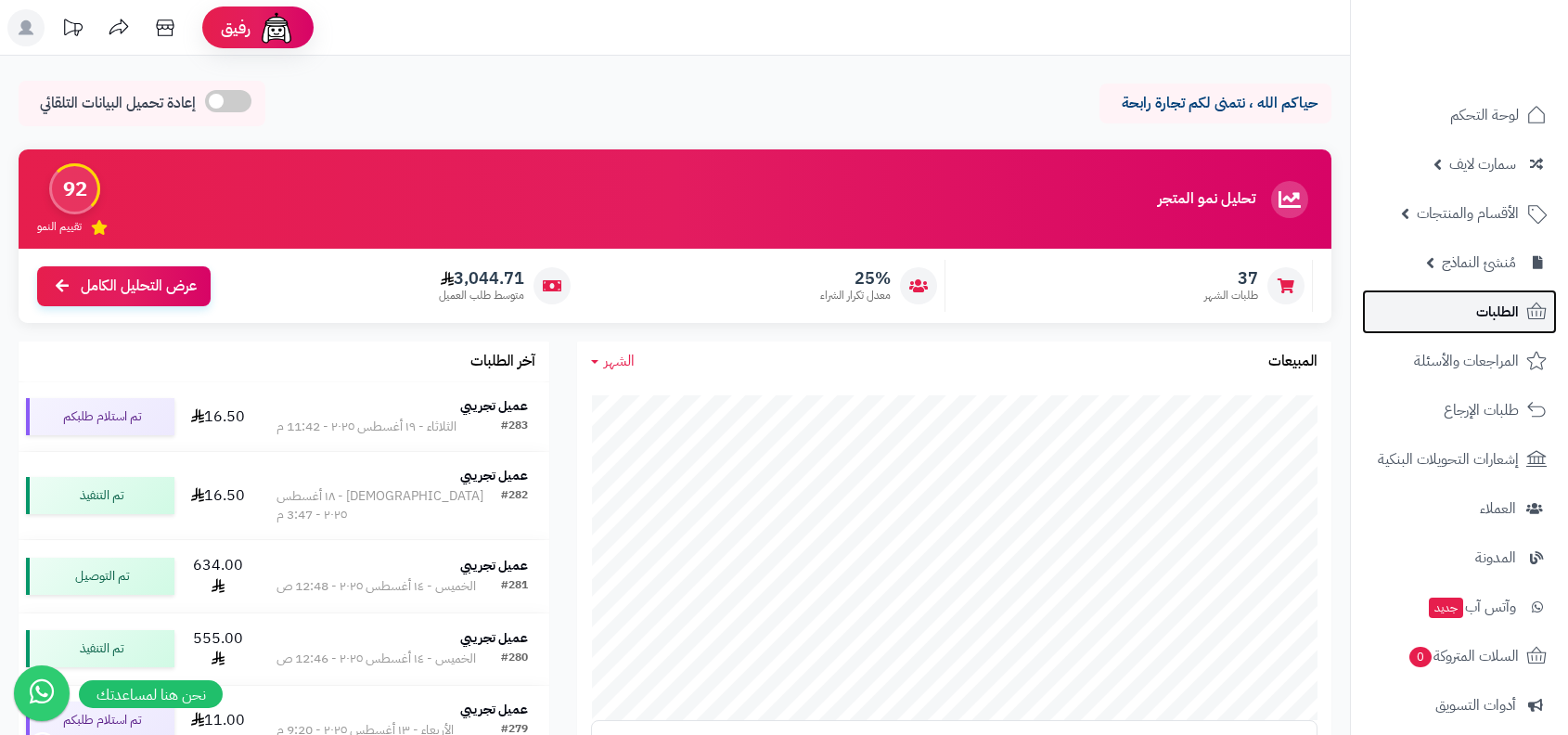
click at [1508, 331] on link "الطلبات" at bounding box center [1460, 311] width 195 height 44
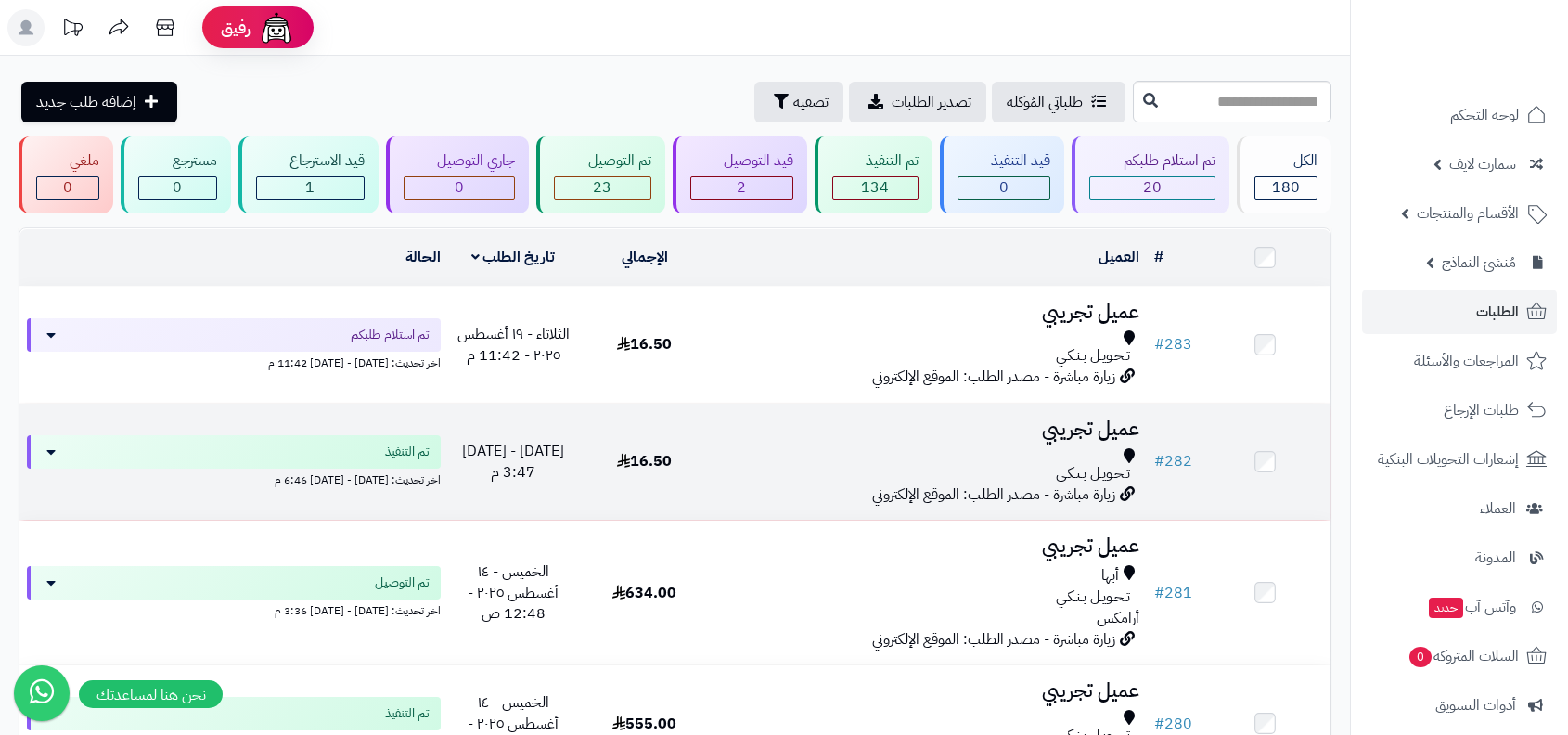
click at [1041, 463] on div "تـحـويـل بـنـكـي" at bounding box center [928, 474] width 422 height 22
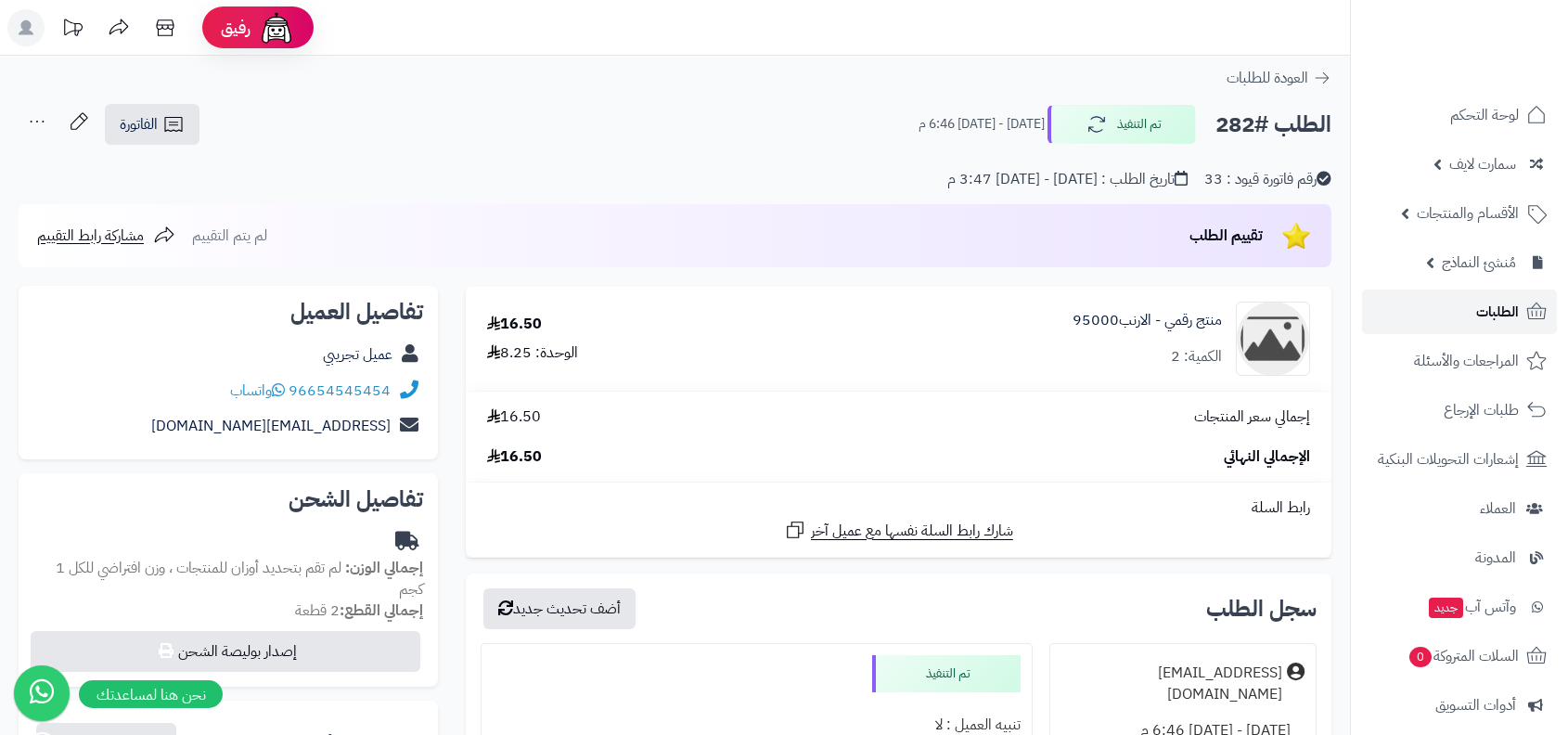
click at [1434, 319] on link "الطلبات" at bounding box center [1460, 311] width 195 height 44
